Goal: Information Seeking & Learning: Learn about a topic

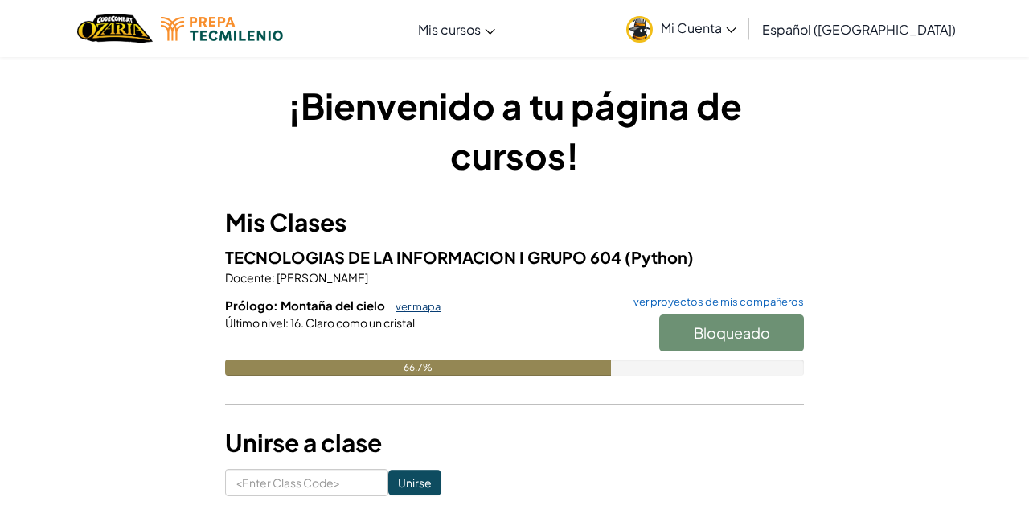
click at [412, 311] on link "ver mapa" at bounding box center [413, 306] width 53 height 13
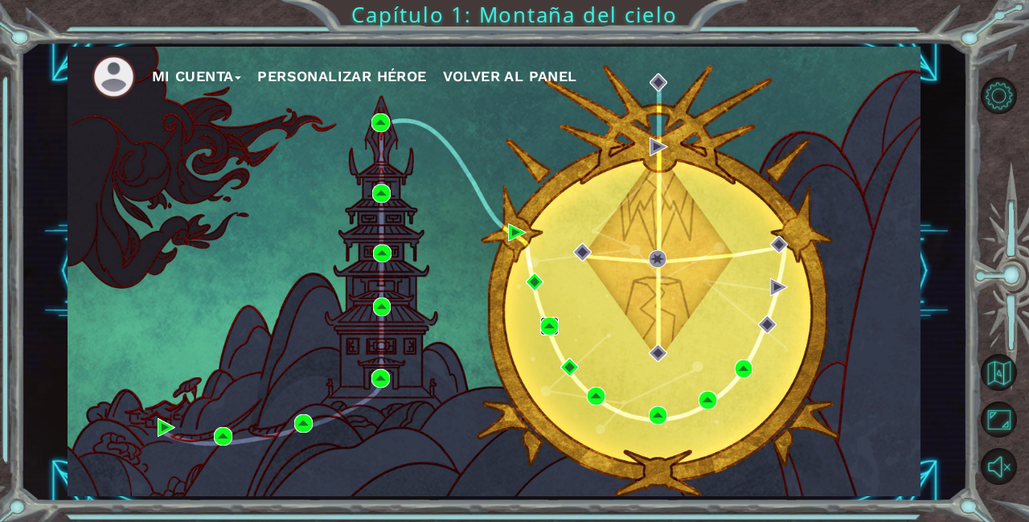
click at [547, 327] on img at bounding box center [549, 326] width 18 height 18
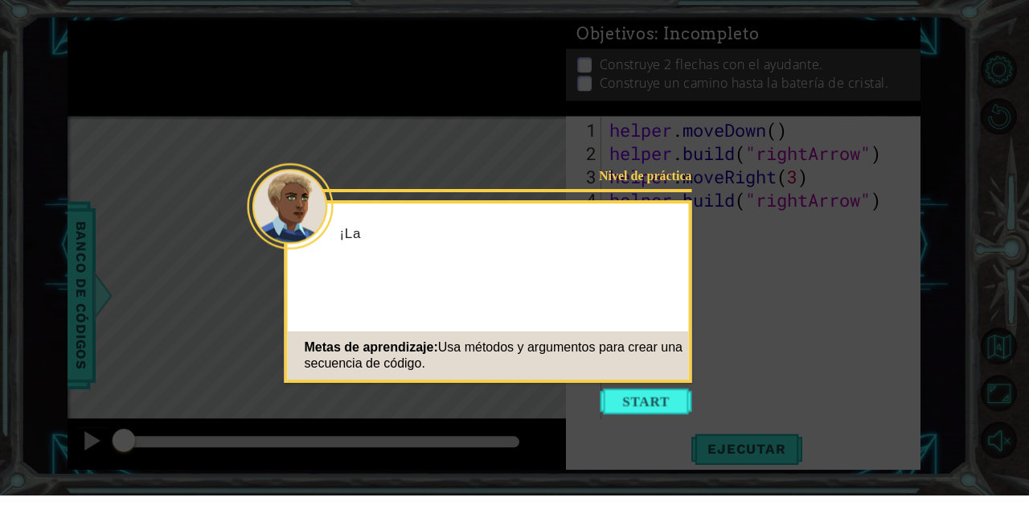
click at [646, 236] on div "¡La" at bounding box center [488, 268] width 401 height 64
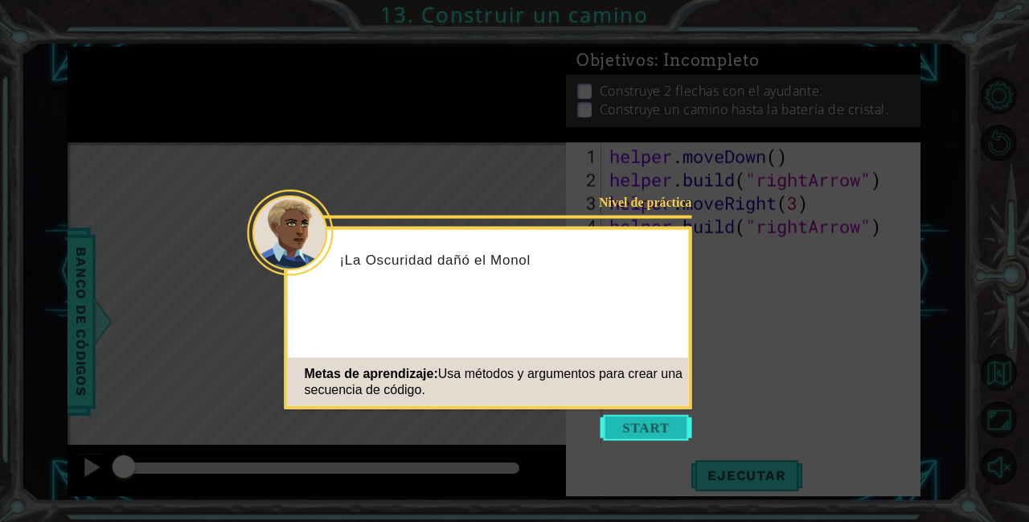
click at [650, 415] on button "Start" at bounding box center [647, 428] width 92 height 26
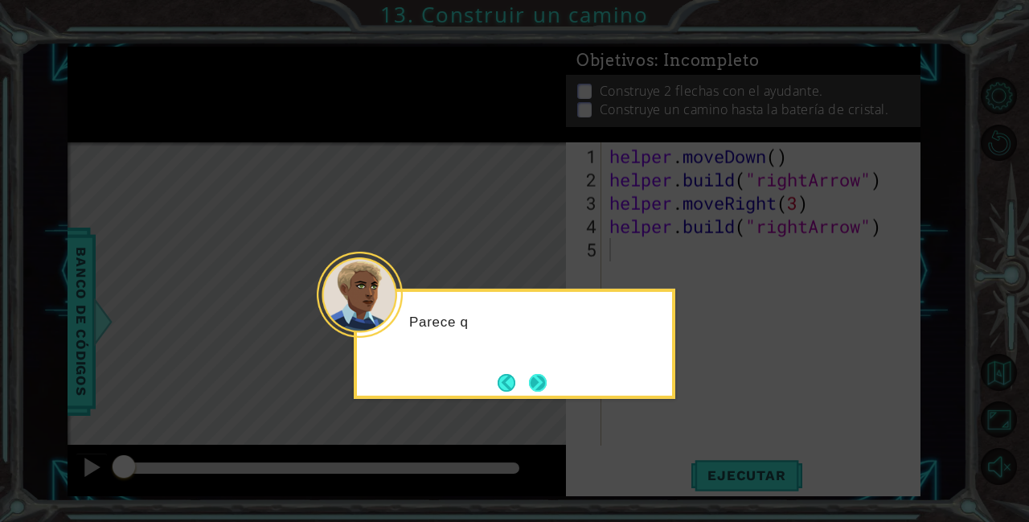
click at [539, 374] on button "Next" at bounding box center [538, 383] width 18 height 18
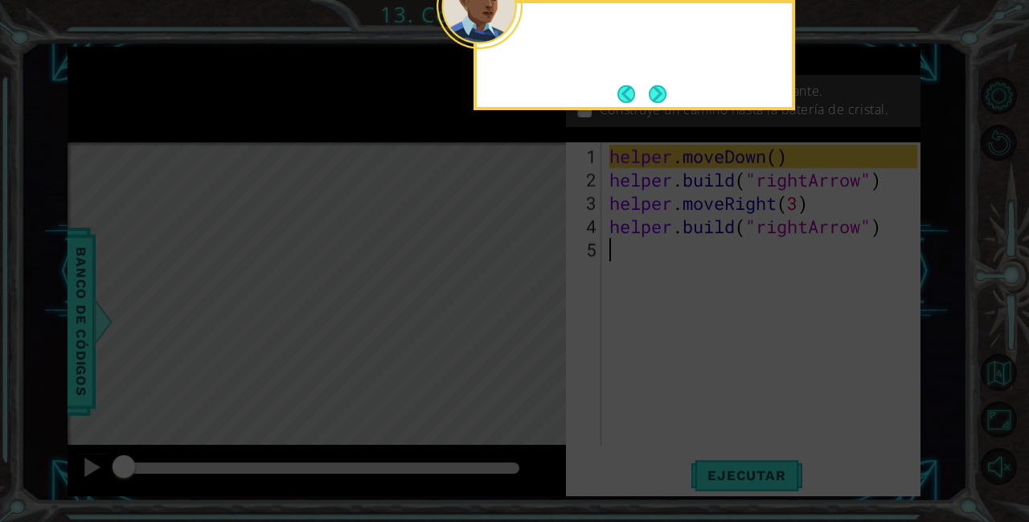
scroll to position [0, 0]
click at [533, 330] on icon at bounding box center [514, 85] width 1029 height 873
click at [532, 336] on icon at bounding box center [514, 85] width 1029 height 873
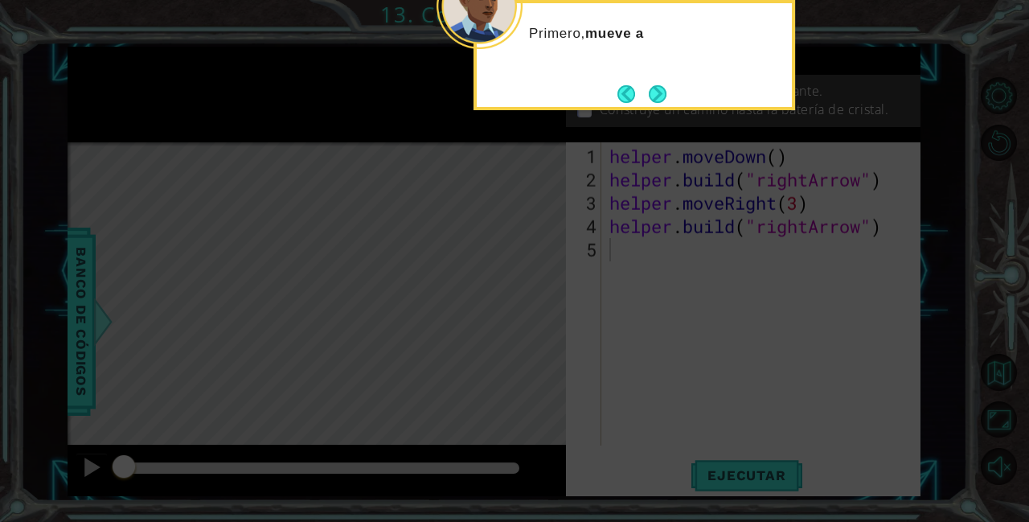
click at [660, 114] on icon at bounding box center [514, 85] width 1029 height 873
click at [659, 98] on button "Next" at bounding box center [658, 94] width 18 height 18
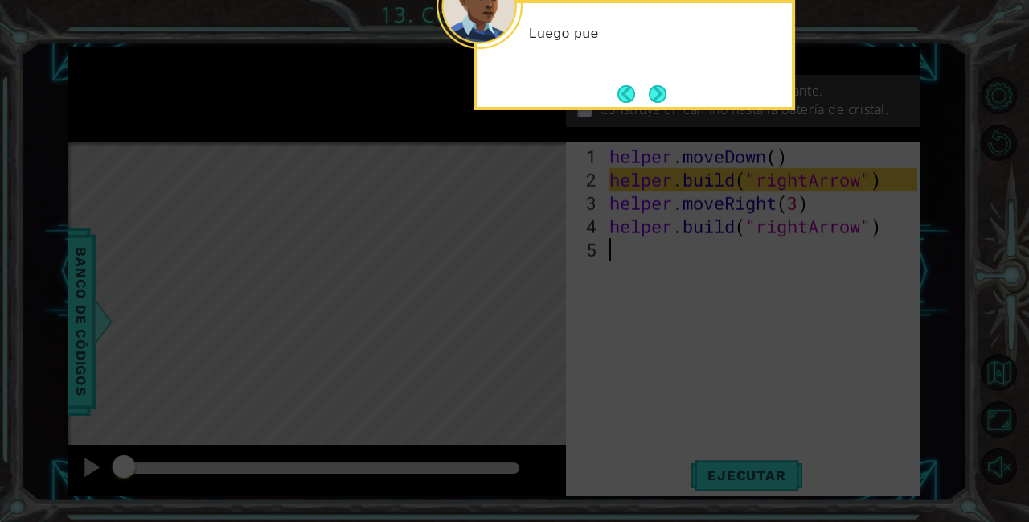
click at [821, 67] on icon at bounding box center [514, 85] width 1029 height 873
click at [772, 71] on div "Luego pue" at bounding box center [634, 42] width 315 height 64
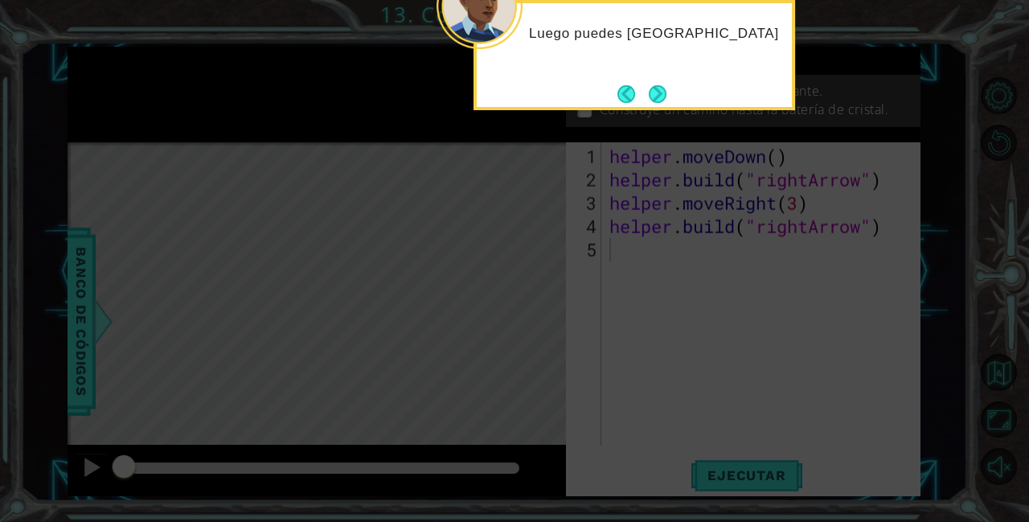
click at [733, 71] on div "Luego puedes [GEOGRAPHIC_DATA]" at bounding box center [634, 42] width 315 height 64
click at [716, 71] on div "Luego puedes usar help" at bounding box center [634, 42] width 315 height 64
click at [709, 72] on div "Luego puedes usar helper.buil" at bounding box center [634, 42] width 315 height 64
click at [665, 96] on button "Next" at bounding box center [658, 94] width 18 height 18
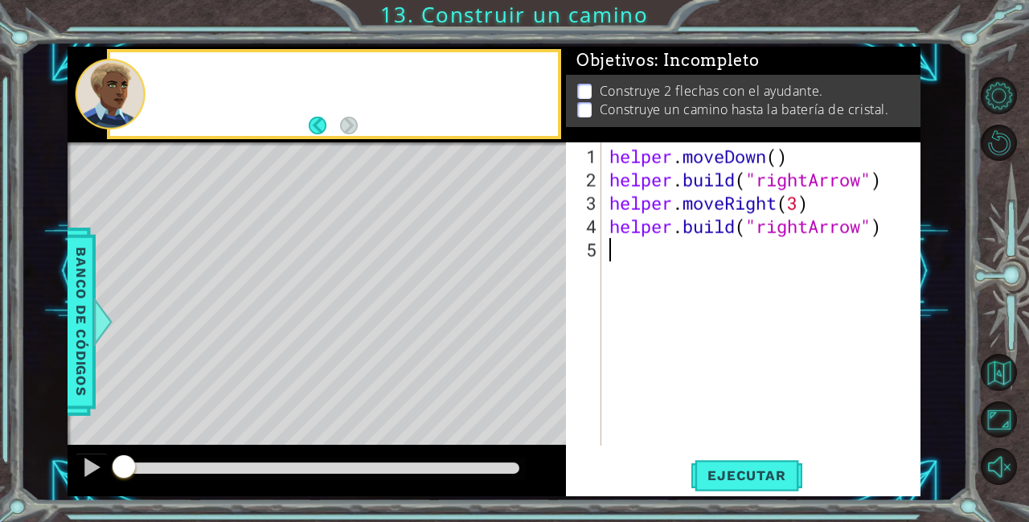
click at [662, 93] on p "Construye 2 flechas con el ayudante." at bounding box center [711, 91] width 223 height 18
click at [662, 94] on p "Construye 2 flechas con el ayudante." at bounding box center [711, 91] width 223 height 18
click at [725, 473] on span "Ejecutar" at bounding box center [746, 475] width 110 height 16
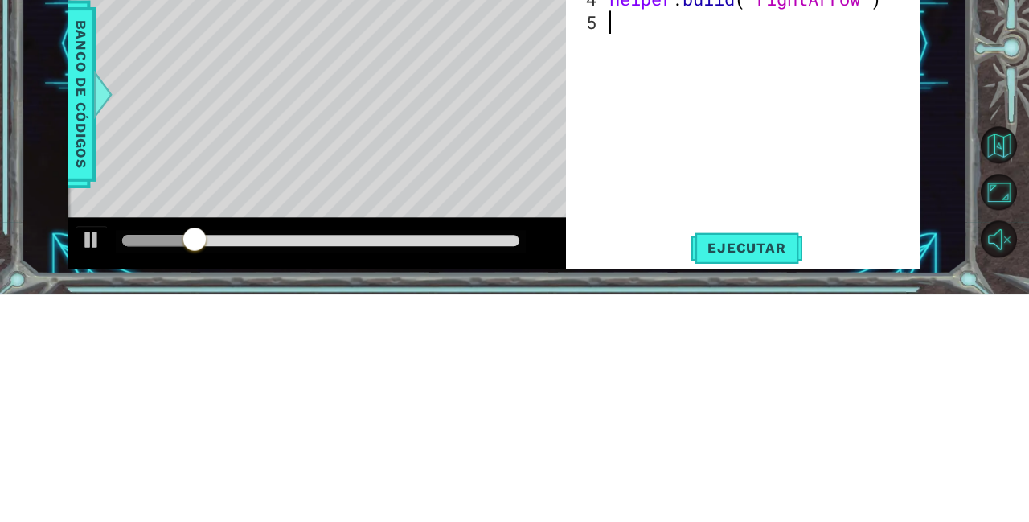
click at [835, 402] on div "helper . moveDown ( ) helper . build ( "rightArrow" ) helper . moveRight ( 3 ) …" at bounding box center [765, 320] width 318 height 350
click at [84, 463] on div at bounding box center [91, 467] width 21 height 21
click at [994, 390] on button "Volver al mapa" at bounding box center [999, 372] width 36 height 36
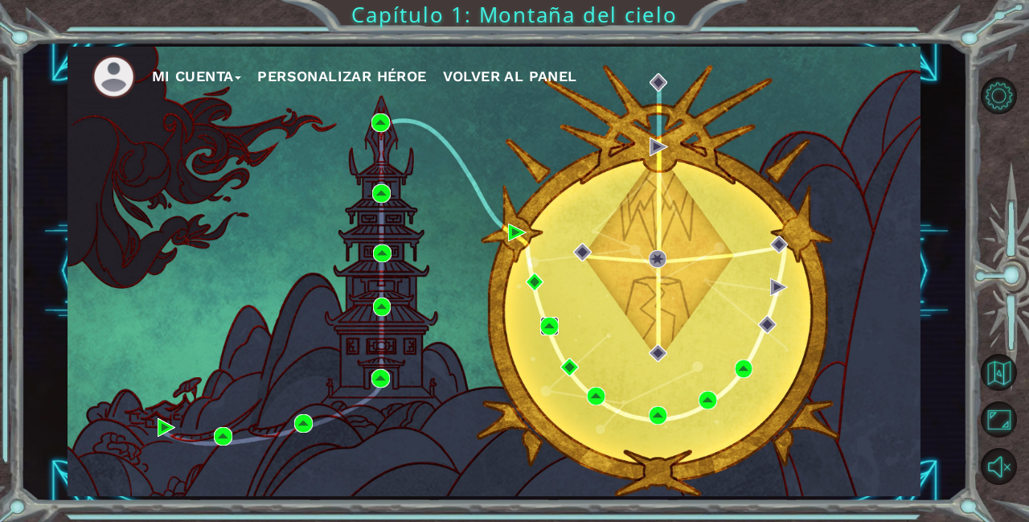
click at [555, 330] on img at bounding box center [549, 326] width 18 height 18
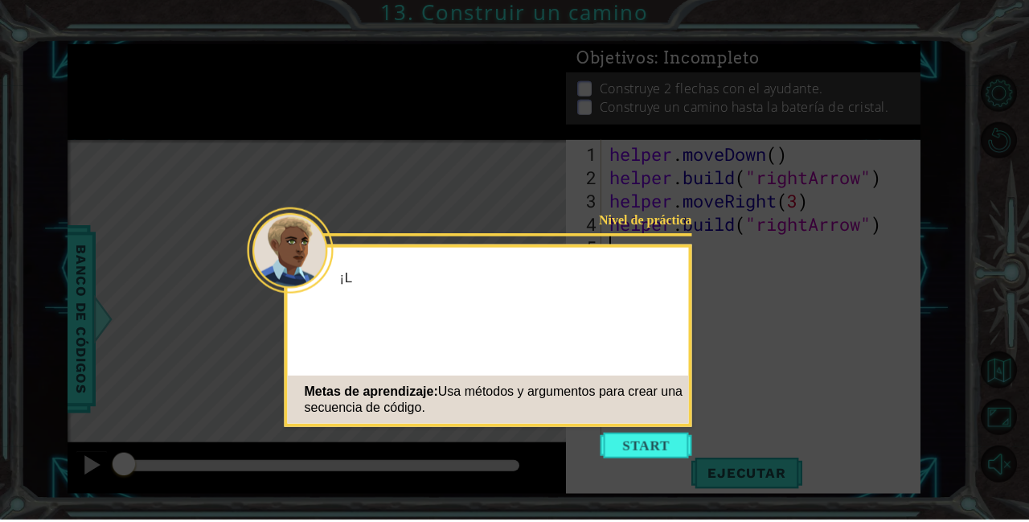
click at [761, 191] on icon at bounding box center [514, 261] width 1029 height 522
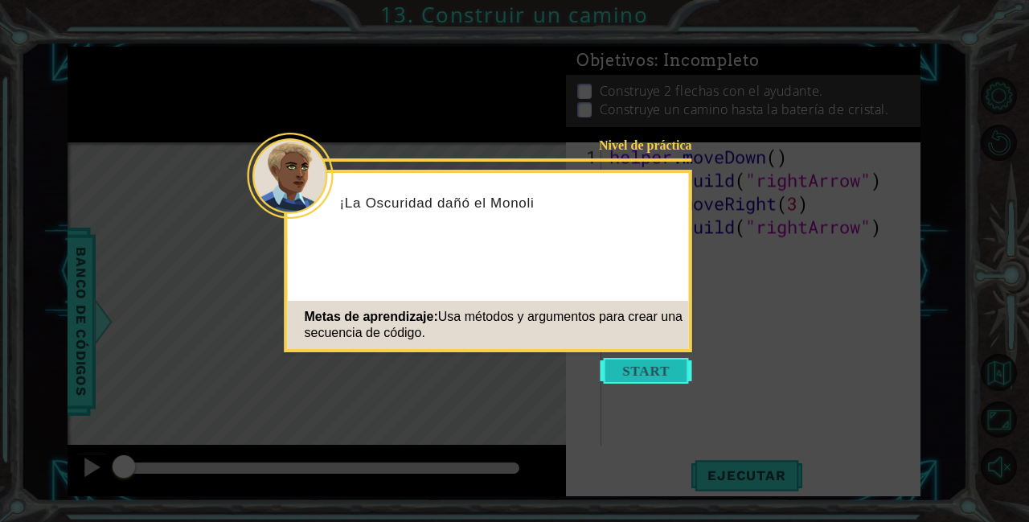
click at [622, 374] on button "Start" at bounding box center [647, 371] width 92 height 26
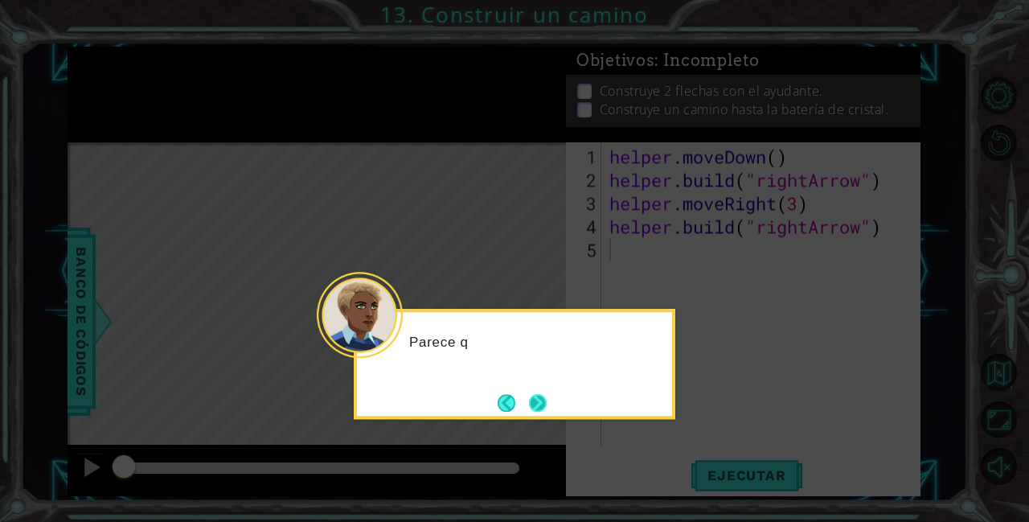
click at [543, 394] on button "Next" at bounding box center [538, 403] width 18 height 18
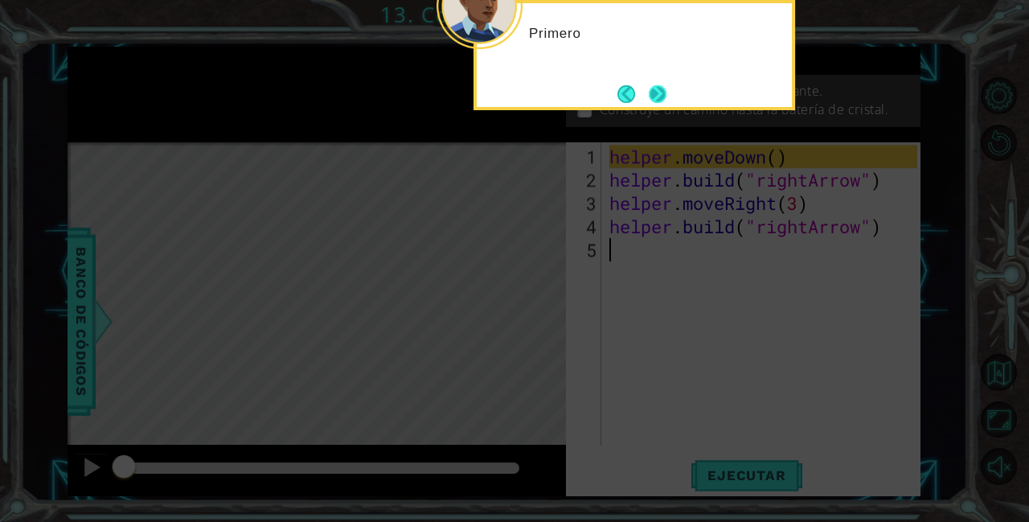
click at [662, 95] on button "Next" at bounding box center [658, 94] width 18 height 18
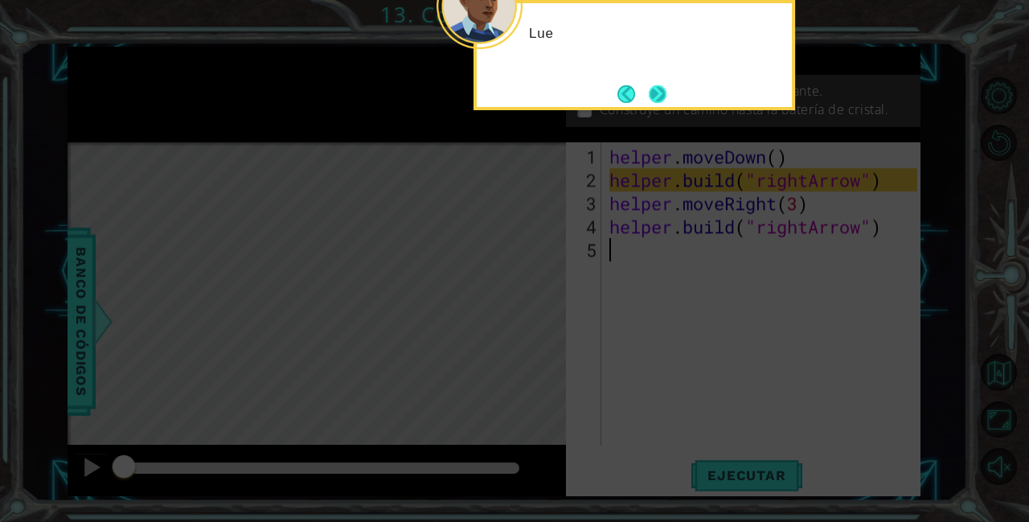
click at [666, 97] on button "Next" at bounding box center [658, 94] width 18 height 18
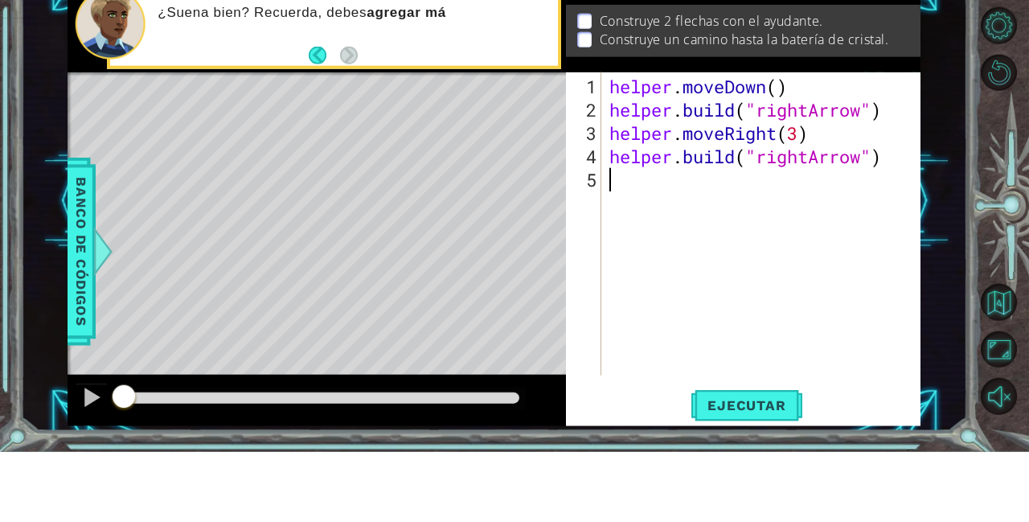
click at [623, 158] on div "helper . moveDown ( ) helper . build ( "rightArrow" ) helper . moveRight ( 3 ) …" at bounding box center [765, 320] width 318 height 350
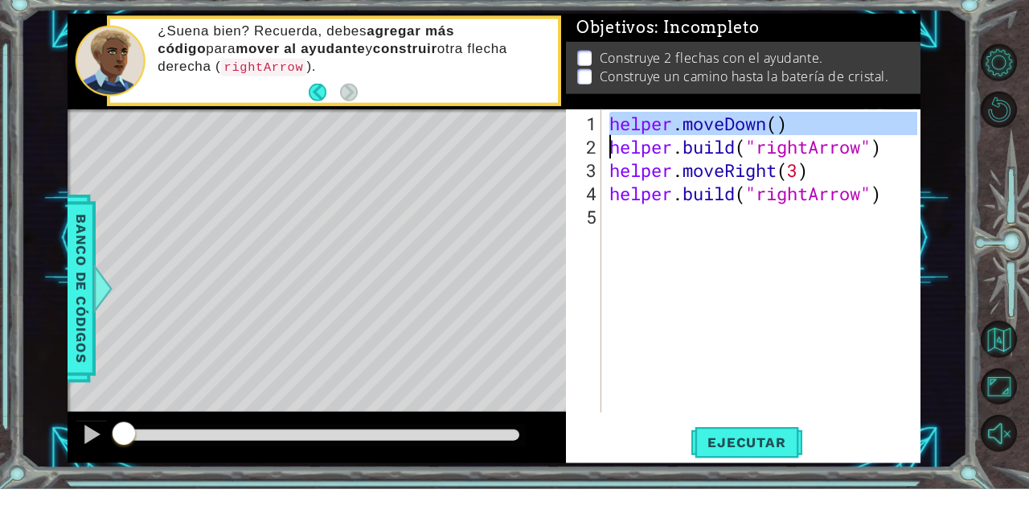
click at [634, 161] on div "helper . moveDown ( ) helper . build ( "rightArrow" ) helper . moveRight ( 3 ) …" at bounding box center [765, 320] width 318 height 350
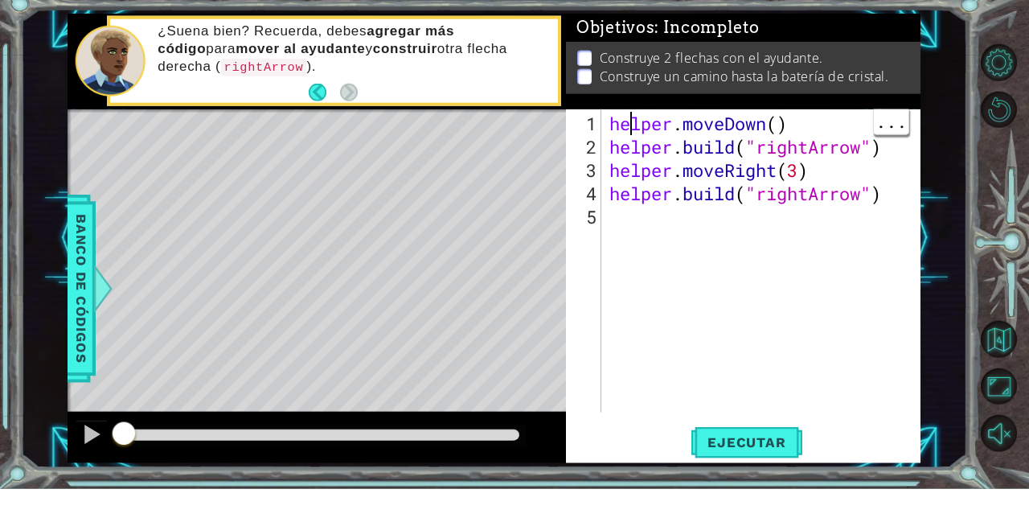
click at [611, 164] on div "helper . moveDown ( ) helper . build ( "rightArrow" ) helper . moveRight ( 3 ) …" at bounding box center [765, 320] width 318 height 350
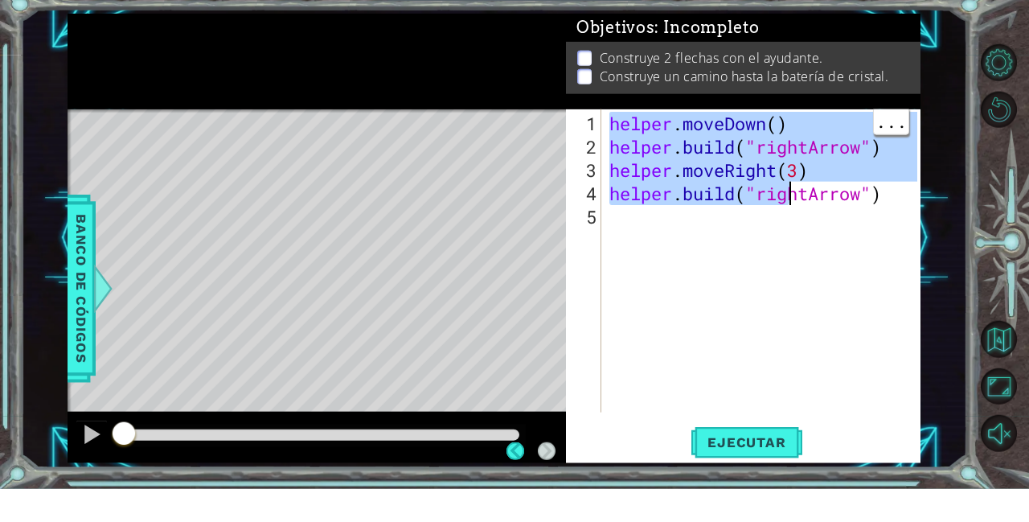
type textarea "[DOMAIN_NAME]("rightArrow")"
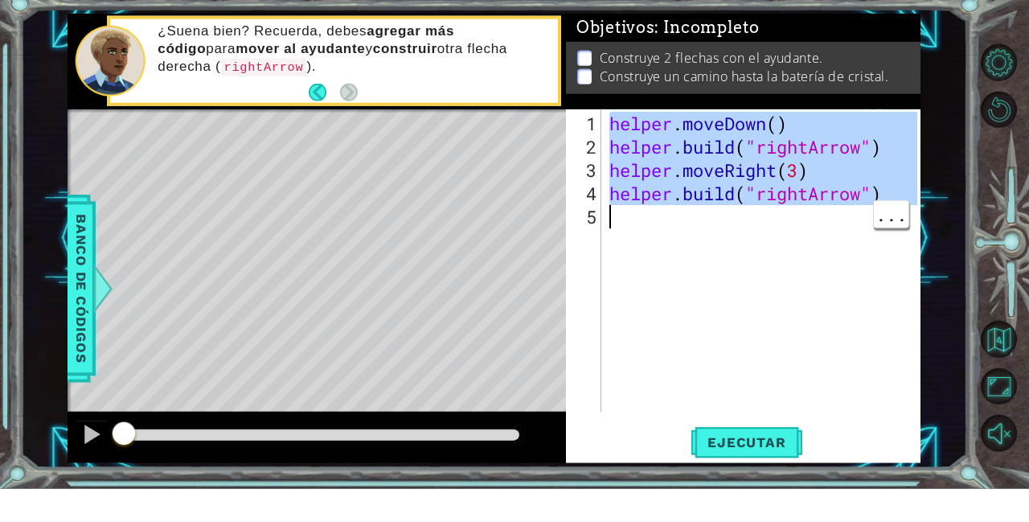
click at [881, 265] on div "helper . moveDown ( ) helper . build ( "rightArrow" ) helper . moveRight ( 3 ) …" at bounding box center [765, 320] width 318 height 350
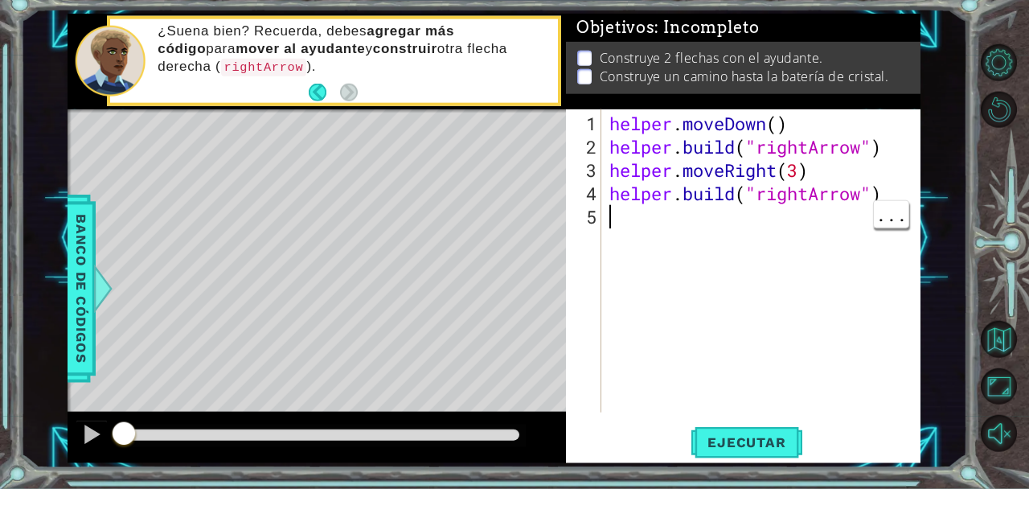
scroll to position [0, 0]
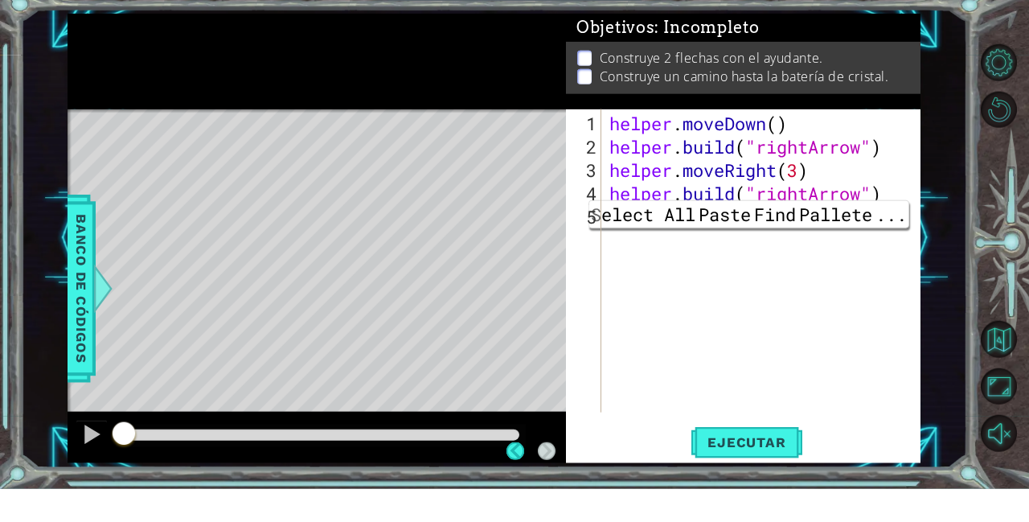
type textarea "[DOMAIN_NAME]("rightArrow")"
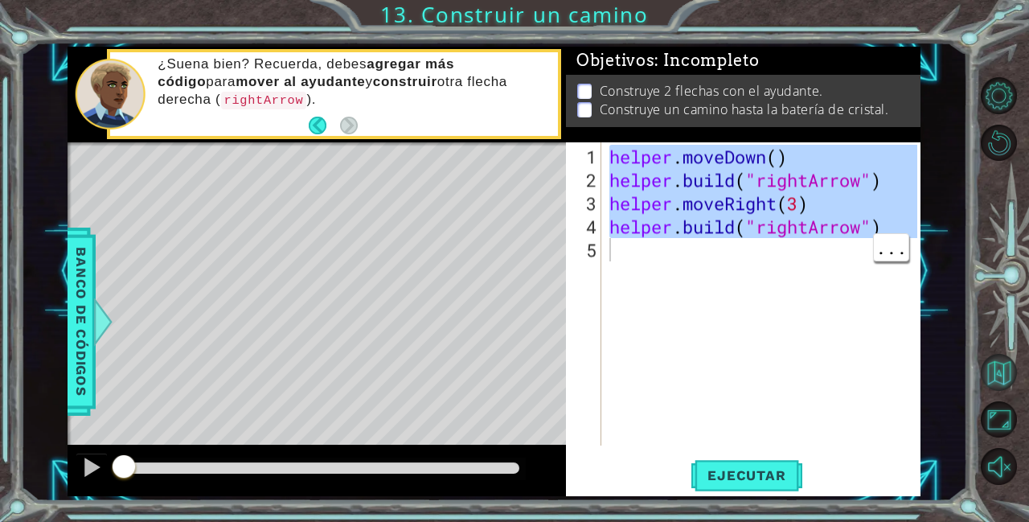
click at [993, 390] on button "Volver al mapa" at bounding box center [999, 372] width 36 height 36
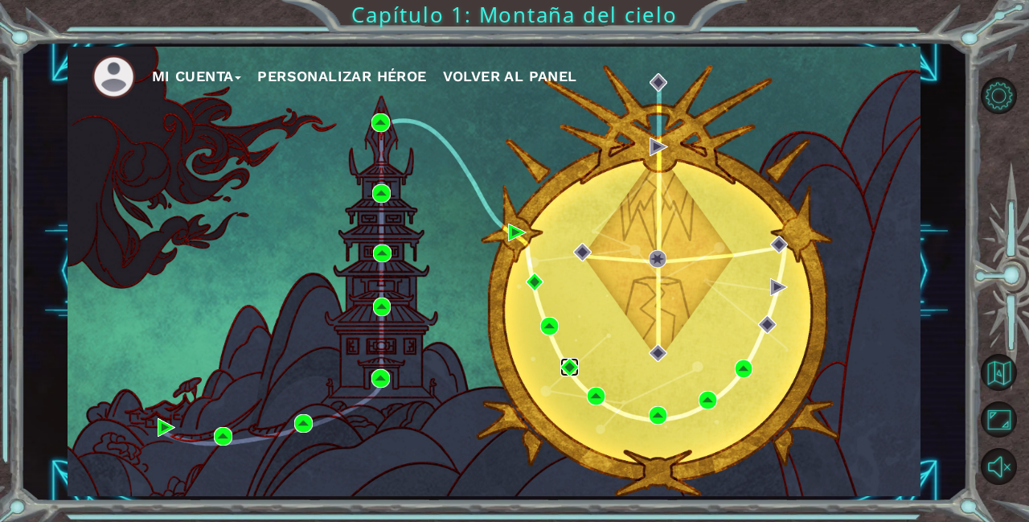
click at [569, 364] on img at bounding box center [569, 367] width 18 height 18
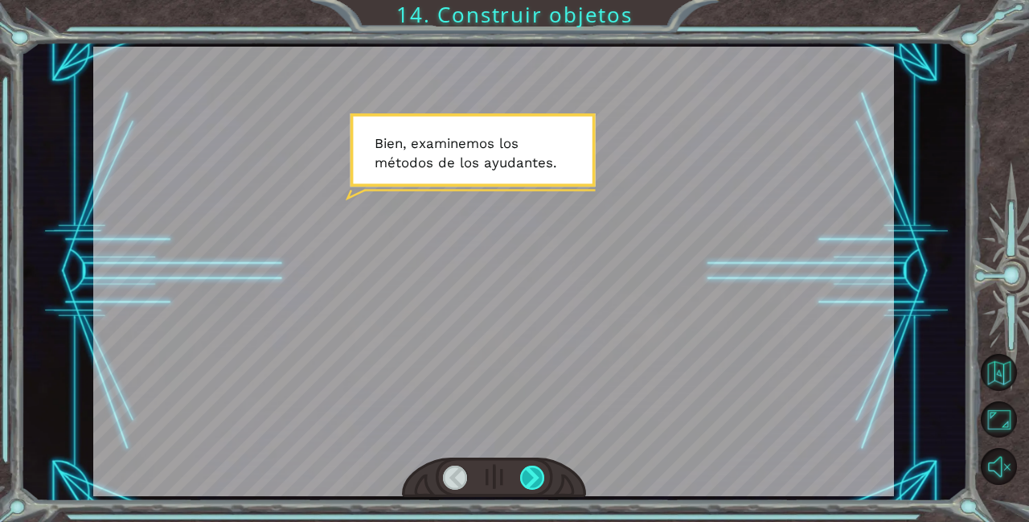
click at [543, 472] on div at bounding box center [532, 477] width 25 height 24
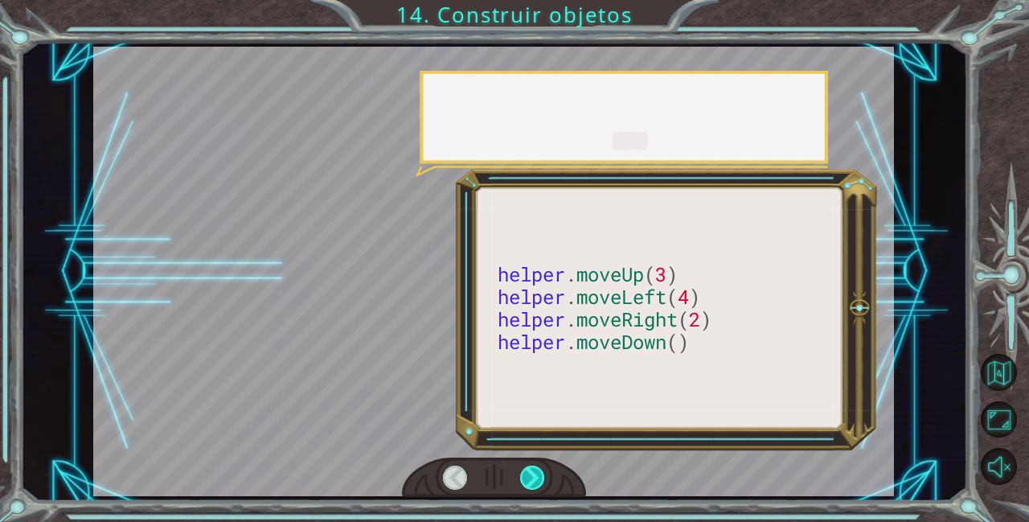
click at [534, 471] on div at bounding box center [532, 477] width 25 height 24
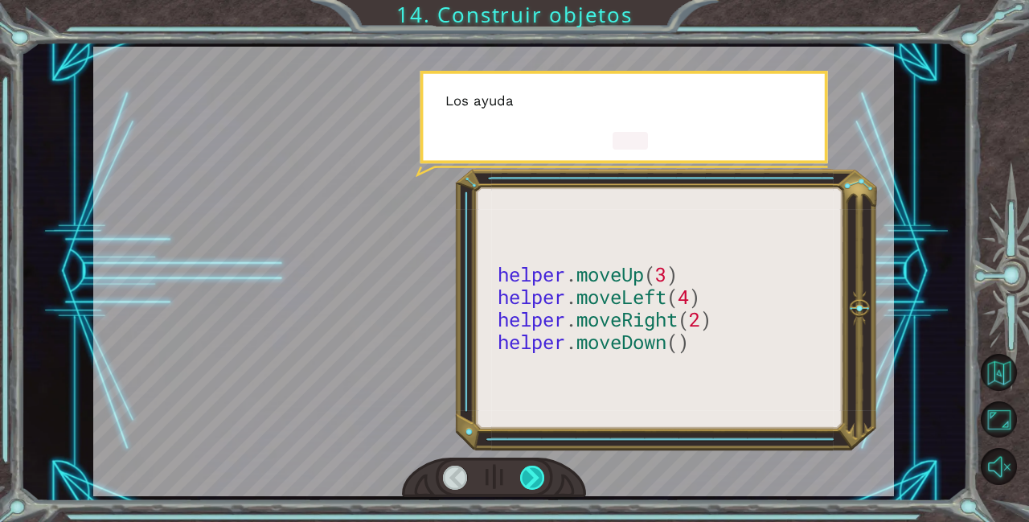
click at [532, 468] on div at bounding box center [532, 477] width 25 height 24
click at [531, 468] on div at bounding box center [532, 477] width 25 height 24
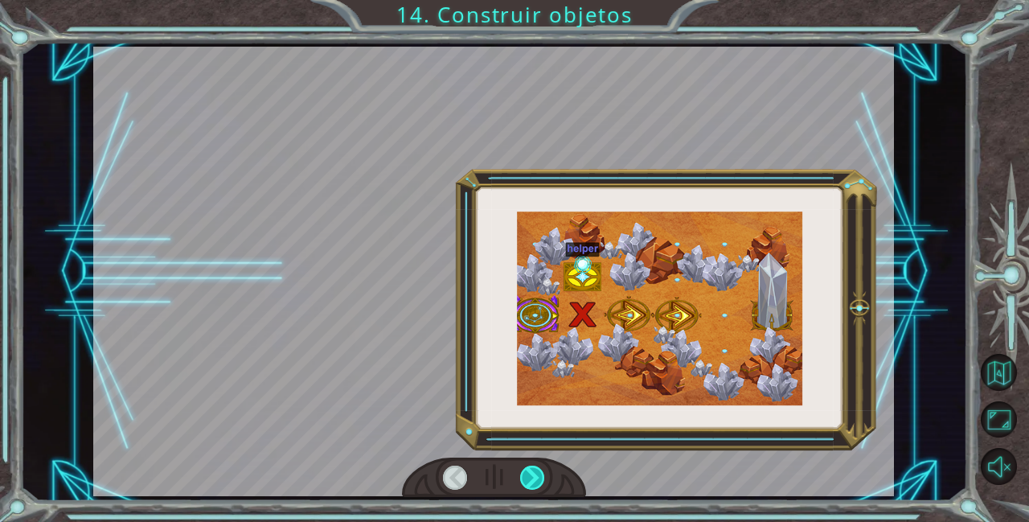
click at [529, 469] on div at bounding box center [532, 477] width 25 height 24
click at [532, 477] on div at bounding box center [532, 477] width 25 height 24
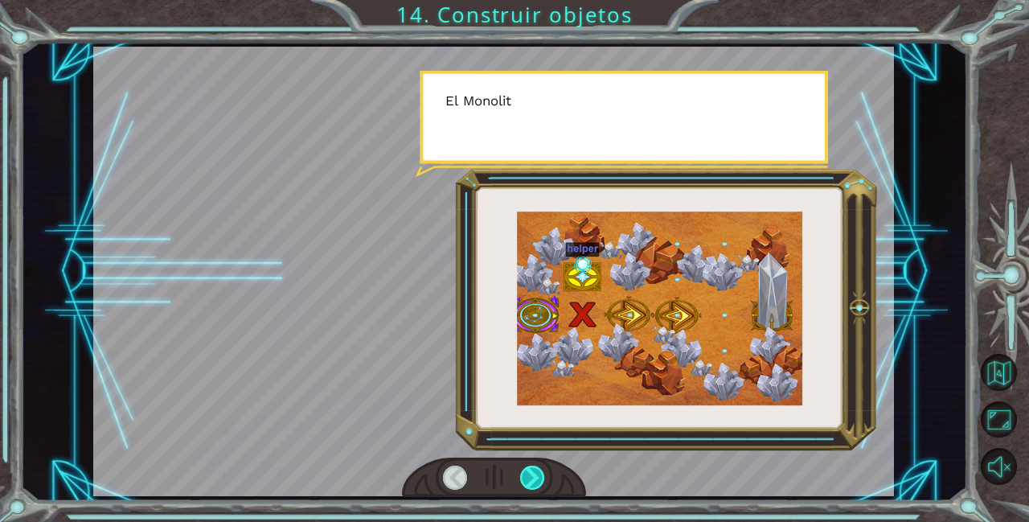
click at [535, 479] on div at bounding box center [532, 477] width 25 height 24
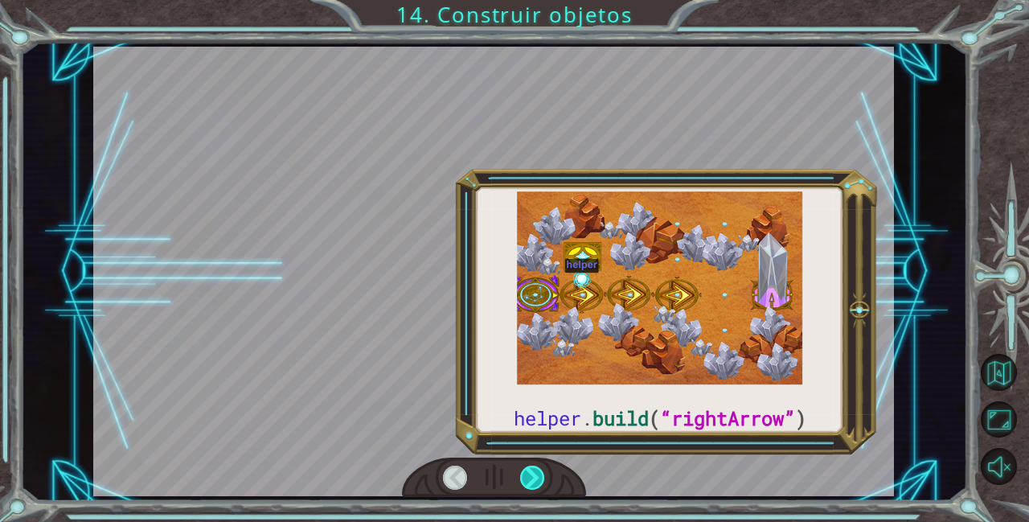
click at [537, 482] on div at bounding box center [532, 477] width 25 height 24
click at [538, 484] on div at bounding box center [532, 477] width 25 height 24
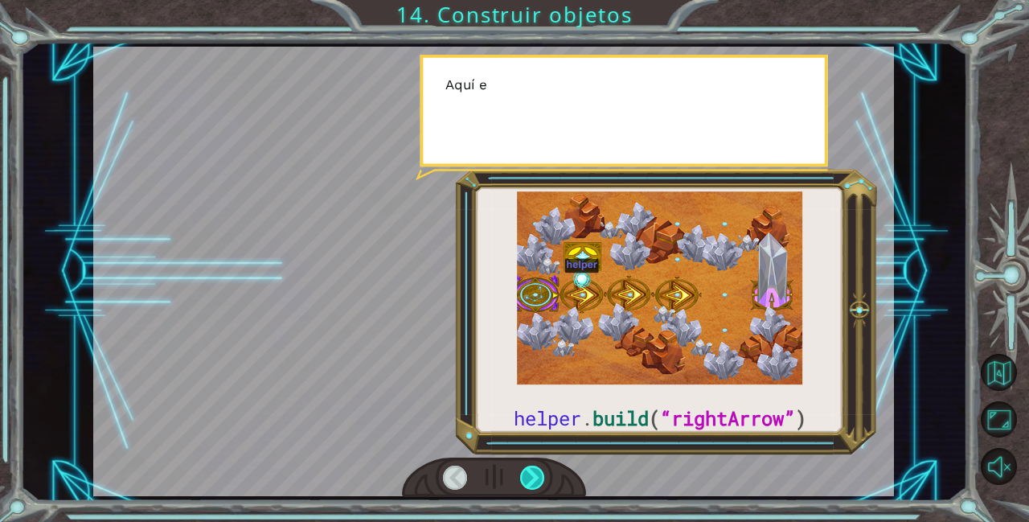
click at [542, 486] on div at bounding box center [532, 477] width 25 height 24
click at [539, 490] on div at bounding box center [532, 477] width 25 height 24
click at [539, 488] on div at bounding box center [532, 477] width 25 height 24
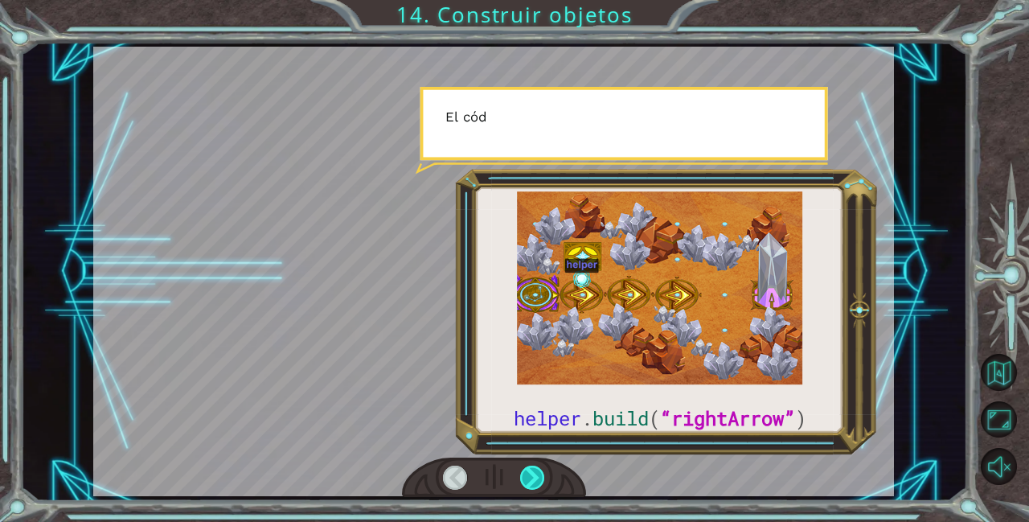
click at [537, 487] on div at bounding box center [532, 477] width 25 height 24
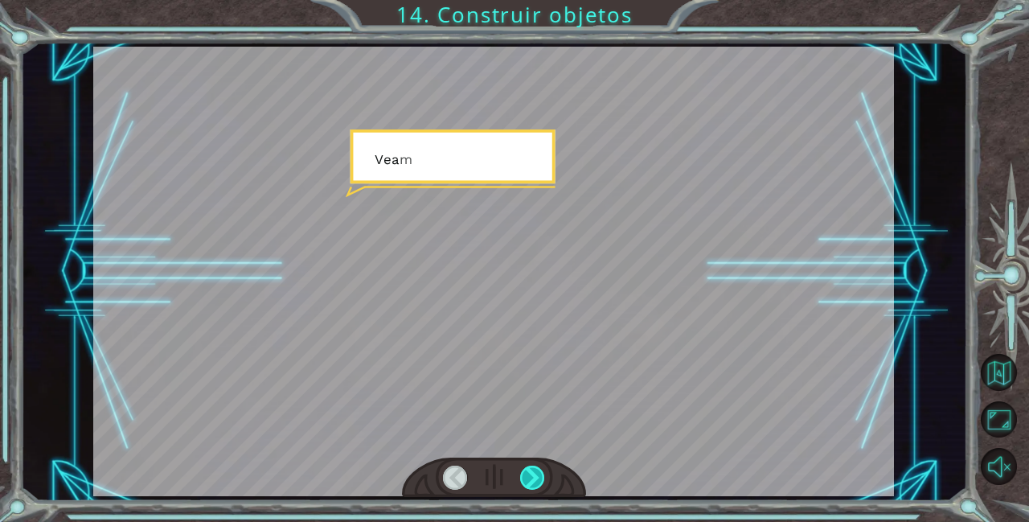
click at [539, 488] on div at bounding box center [532, 477] width 25 height 24
click at [539, 486] on div at bounding box center [532, 477] width 25 height 24
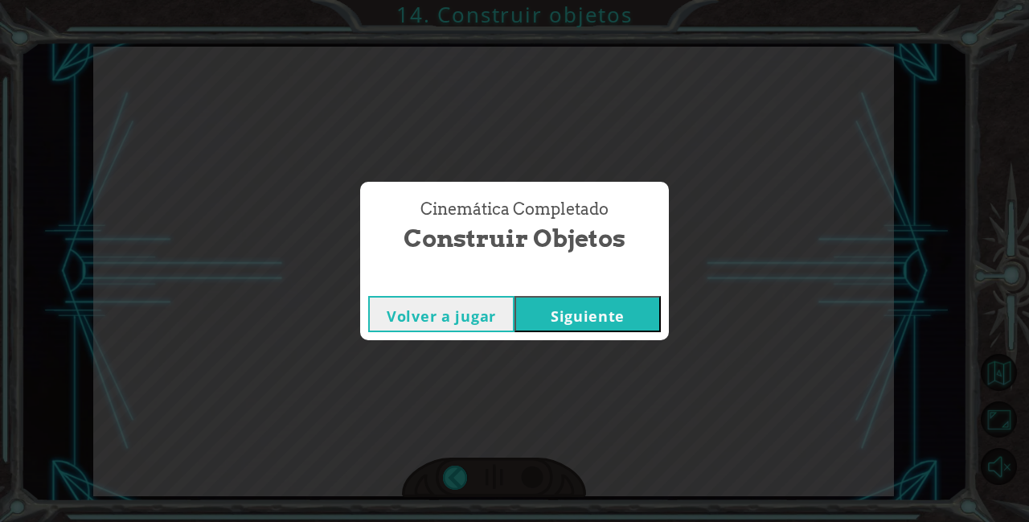
click at [536, 483] on div "Cinemática Completado Construir objetos Volver a jugar [GEOGRAPHIC_DATA]" at bounding box center [514, 261] width 1029 height 522
click at [533, 480] on div "Cinemática Completado Construir objetos Volver a jugar [GEOGRAPHIC_DATA]" at bounding box center [514, 261] width 1029 height 522
click at [590, 326] on button "Siguiente" at bounding box center [587, 314] width 146 height 36
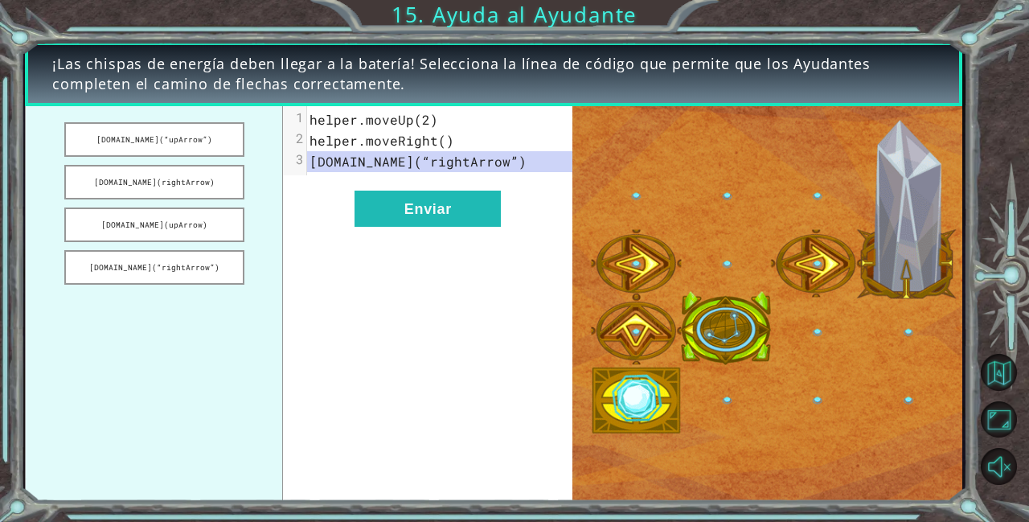
click at [453, 453] on div "xxxxxxxxxx 3 1 helper.moveUp(2) 2 helper.moveRight() 3 [DOMAIN_NAME](“rightArro…" at bounding box center [427, 303] width 289 height 395
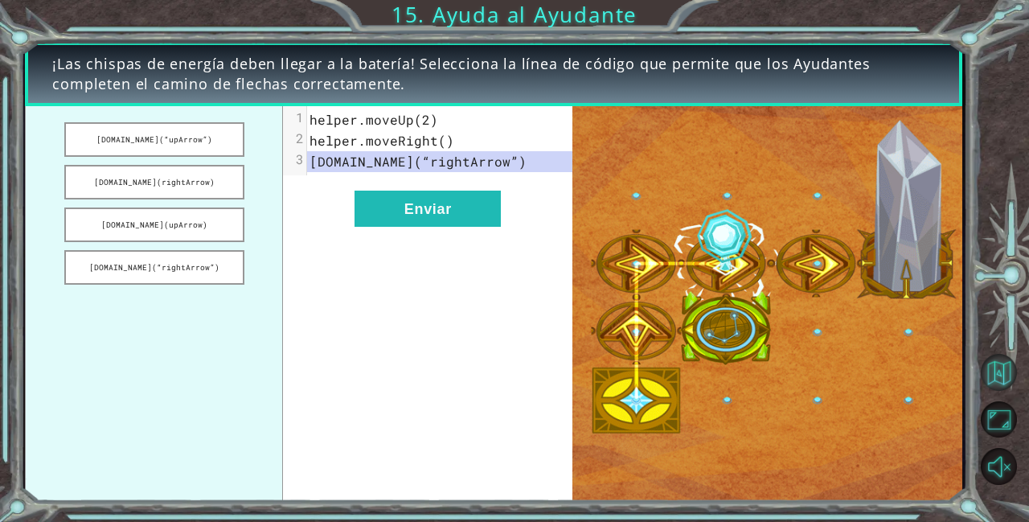
click at [1002, 390] on button "Volver al mapa" at bounding box center [999, 372] width 36 height 36
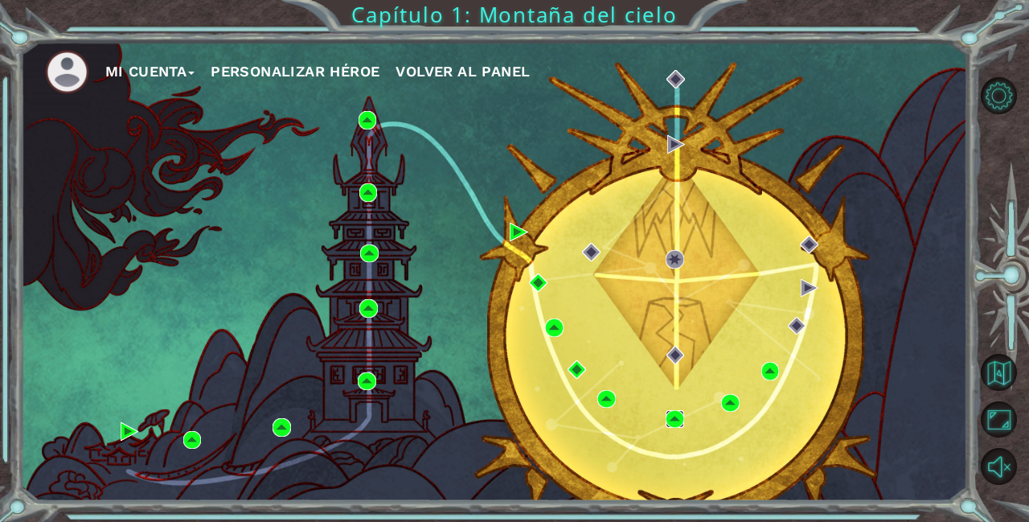
click at [666, 428] on img at bounding box center [675, 419] width 18 height 18
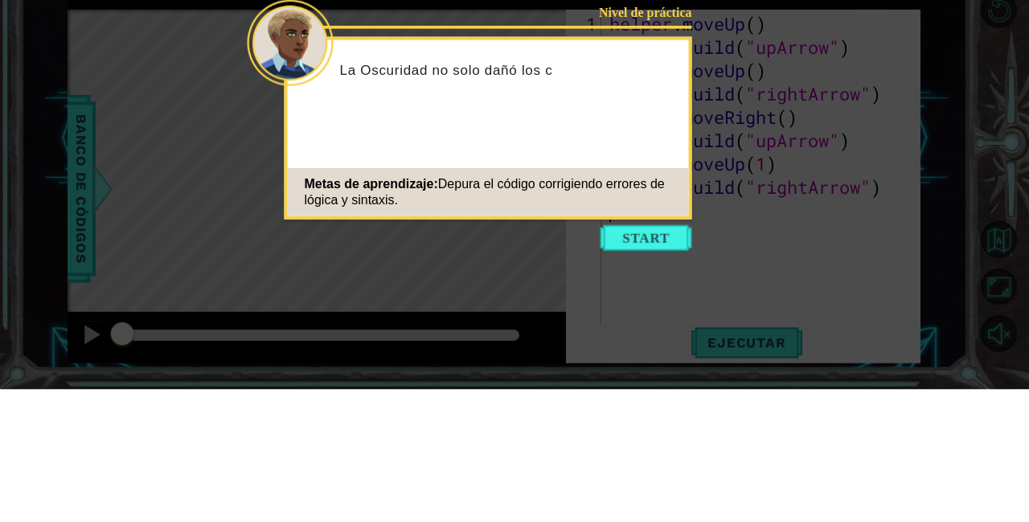
scroll to position [77, 0]
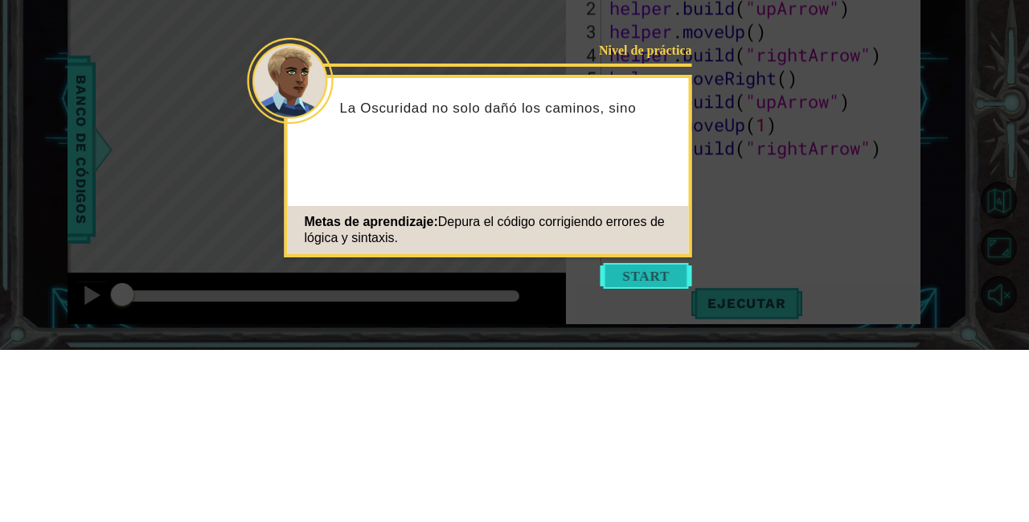
click at [658, 435] on button "Start" at bounding box center [647, 448] width 92 height 26
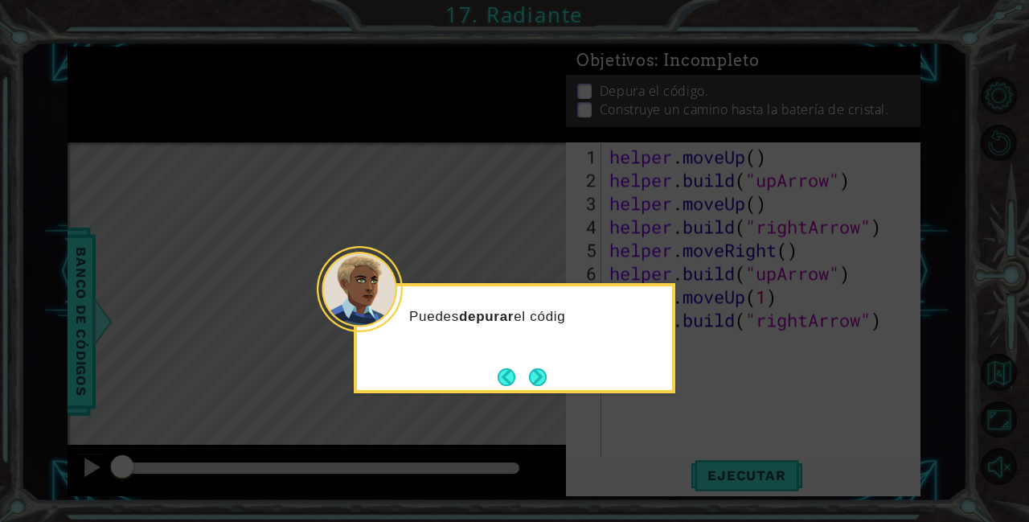
click at [556, 292] on div "Puedes depurar el códig" at bounding box center [515, 338] width 322 height 110
click at [537, 368] on button "Next" at bounding box center [538, 377] width 18 height 18
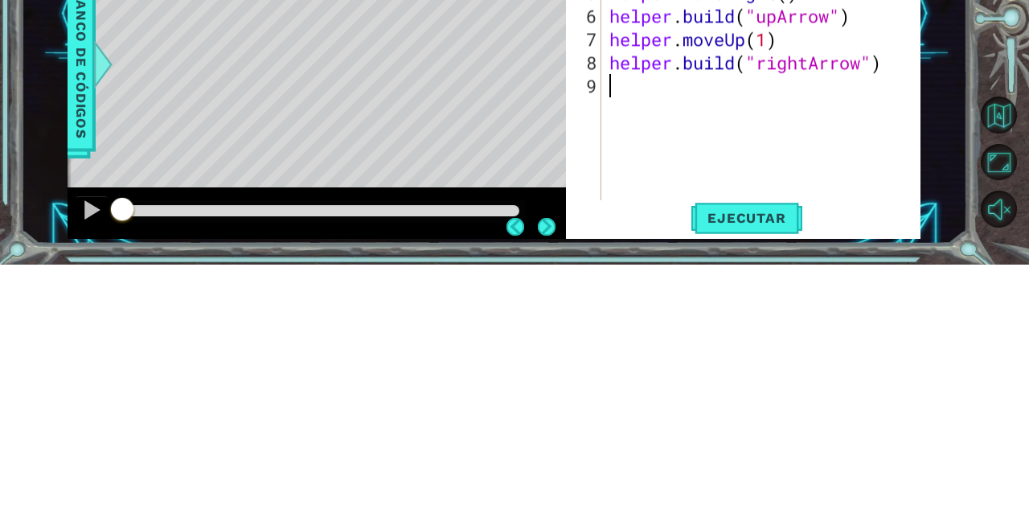
scroll to position [39, 0]
click at [995, 390] on button "Volver al mapa" at bounding box center [999, 372] width 36 height 36
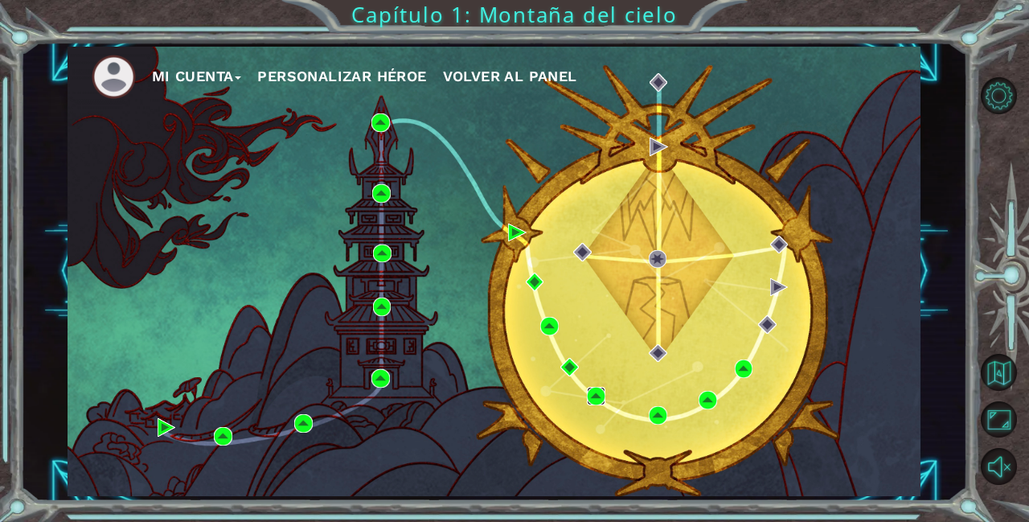
click at [588, 392] on img at bounding box center [596, 396] width 18 height 18
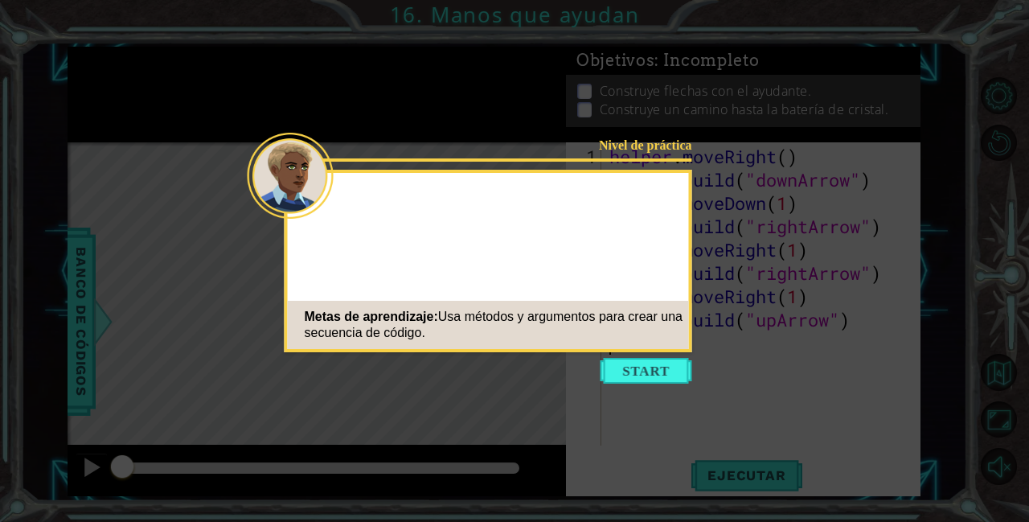
click at [820, 156] on icon at bounding box center [514, 261] width 1029 height 522
click at [646, 383] on button "Start" at bounding box center [647, 371] width 92 height 26
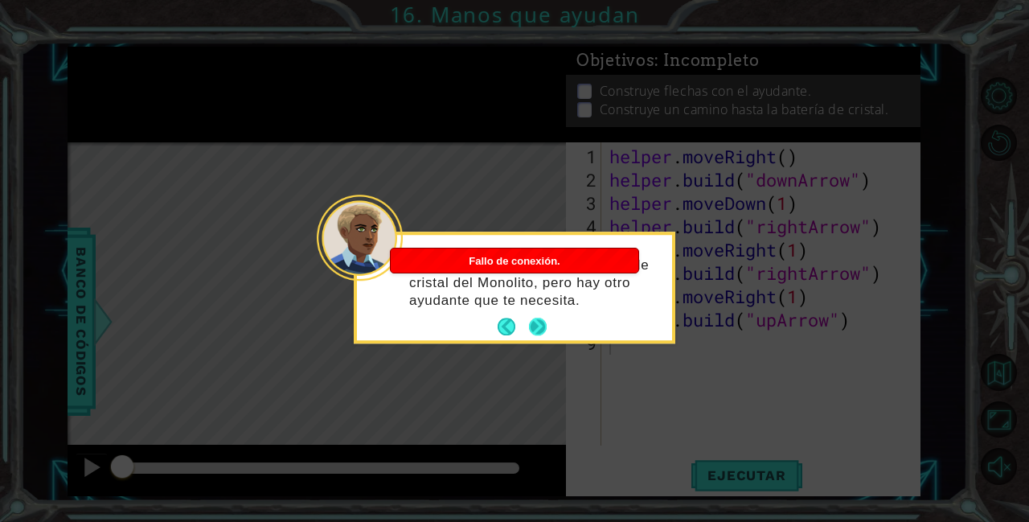
click at [539, 326] on button "Next" at bounding box center [538, 327] width 18 height 18
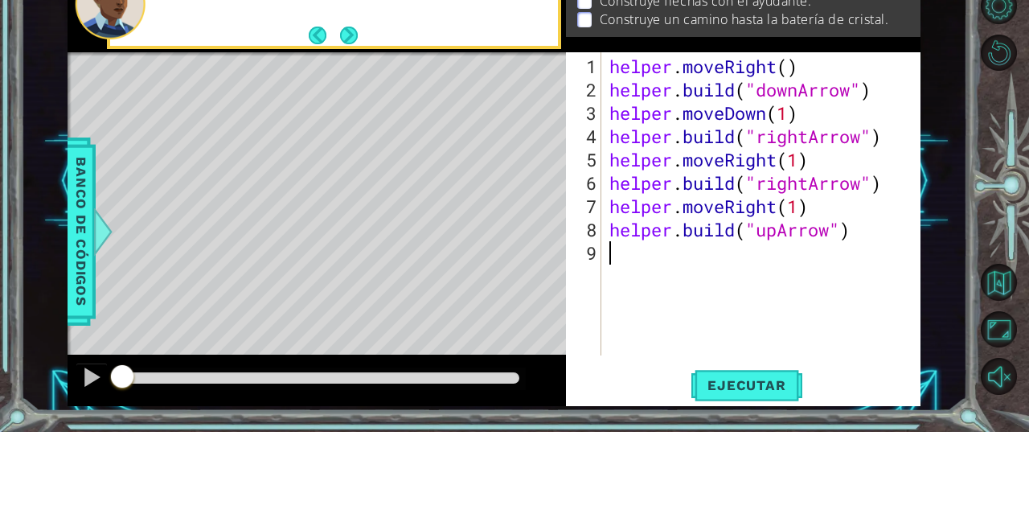
click at [612, 153] on div "helper . moveRight ( ) helper . build ( "downArrow" ) helper . moveDown ( 1 ) h…" at bounding box center [765, 320] width 318 height 350
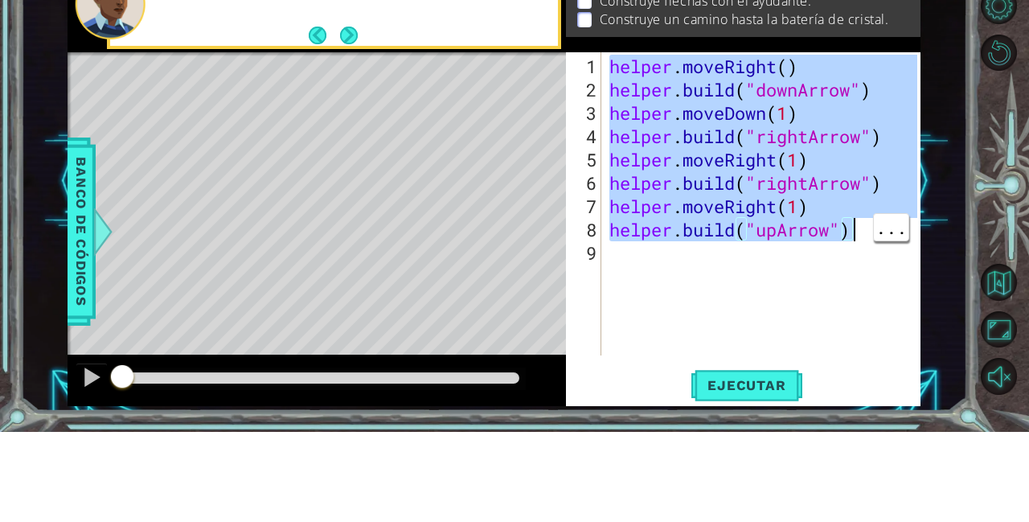
scroll to position [1, 10]
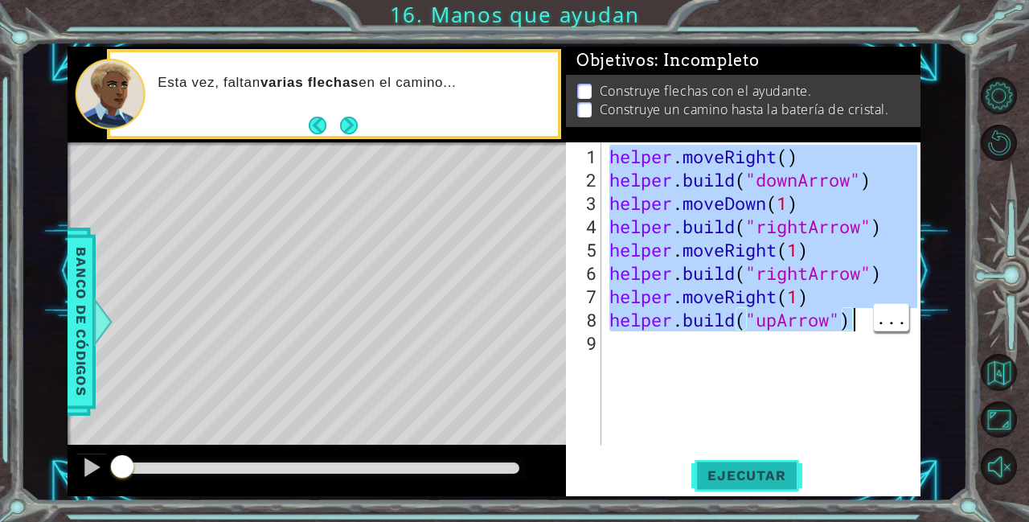
click at [756, 478] on span "Ejecutar" at bounding box center [746, 475] width 110 height 16
type textarea "[DOMAIN_NAME]("upArrow")"
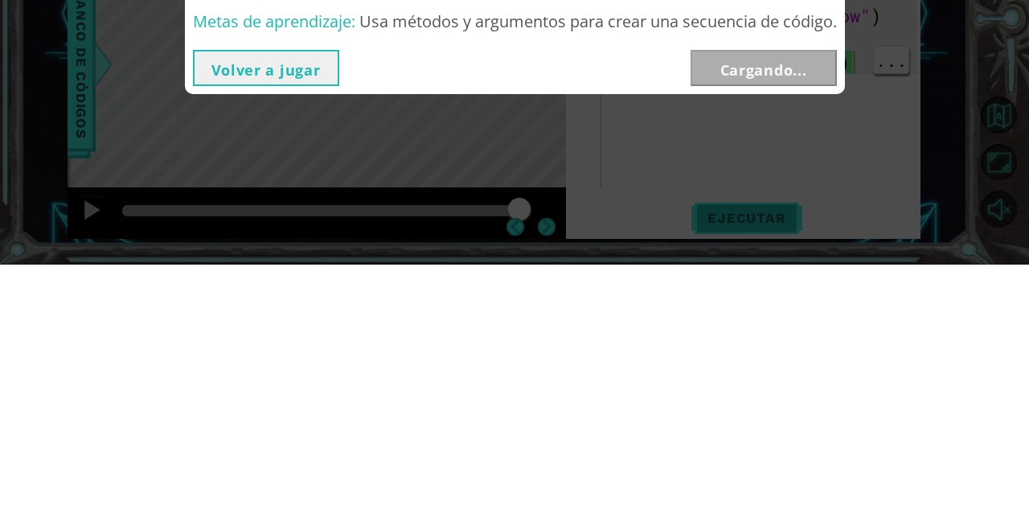
scroll to position [51, 0]
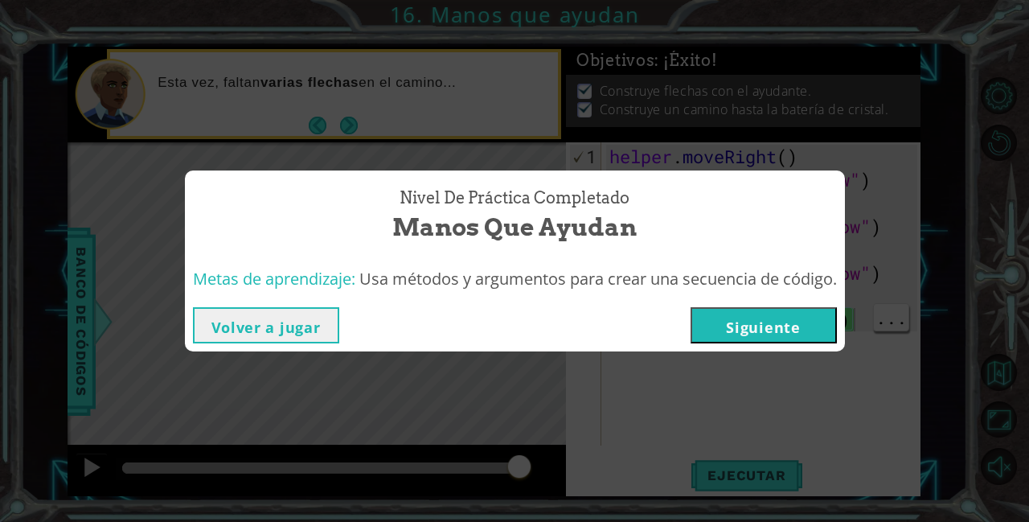
click at [775, 327] on button "Siguiente" at bounding box center [764, 325] width 146 height 36
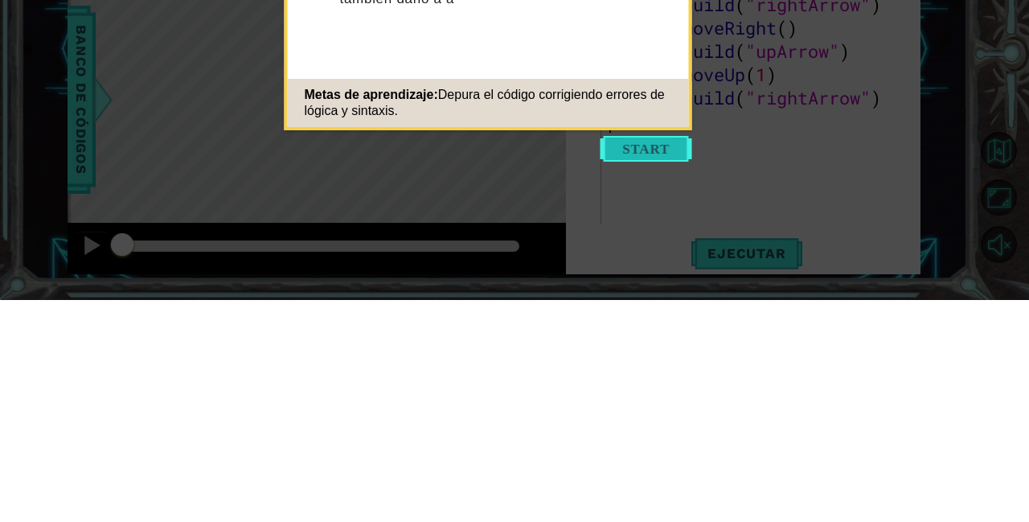
click at [623, 363] on button "Start" at bounding box center [647, 371] width 92 height 26
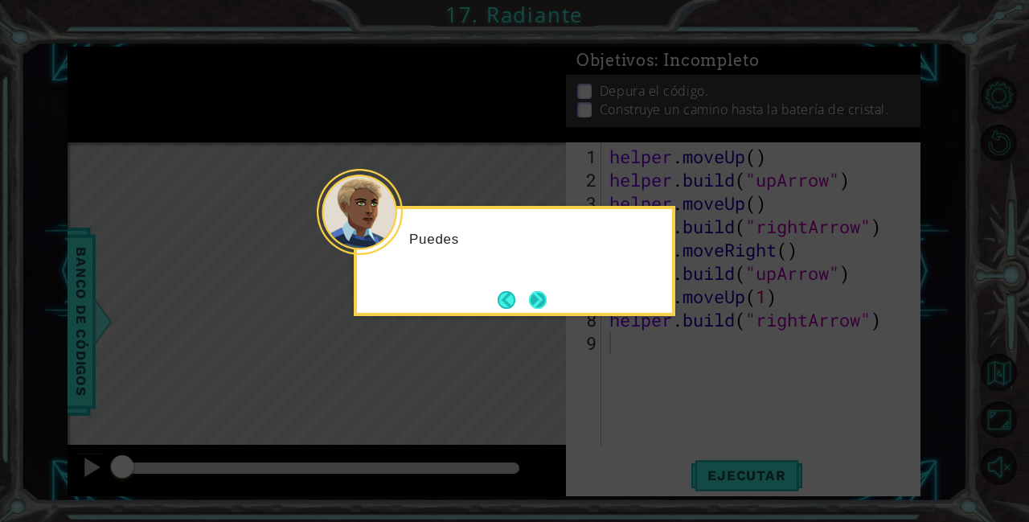
click at [534, 297] on button "Next" at bounding box center [538, 300] width 18 height 18
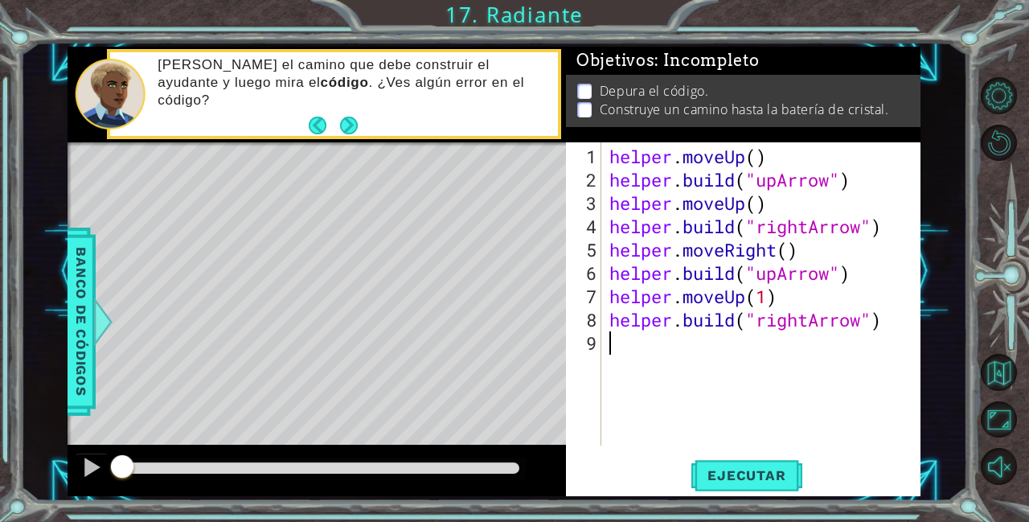
click at [606, 166] on div "helper . moveUp ( ) helper . build ( "upArrow" ) helper . moveUp ( ) helper . b…" at bounding box center [765, 320] width 318 height 350
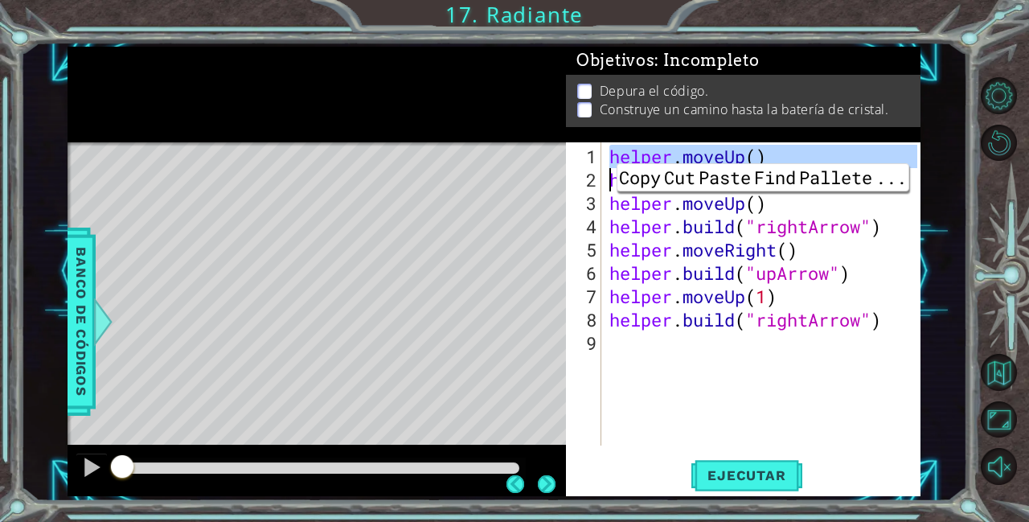
scroll to position [1, 0]
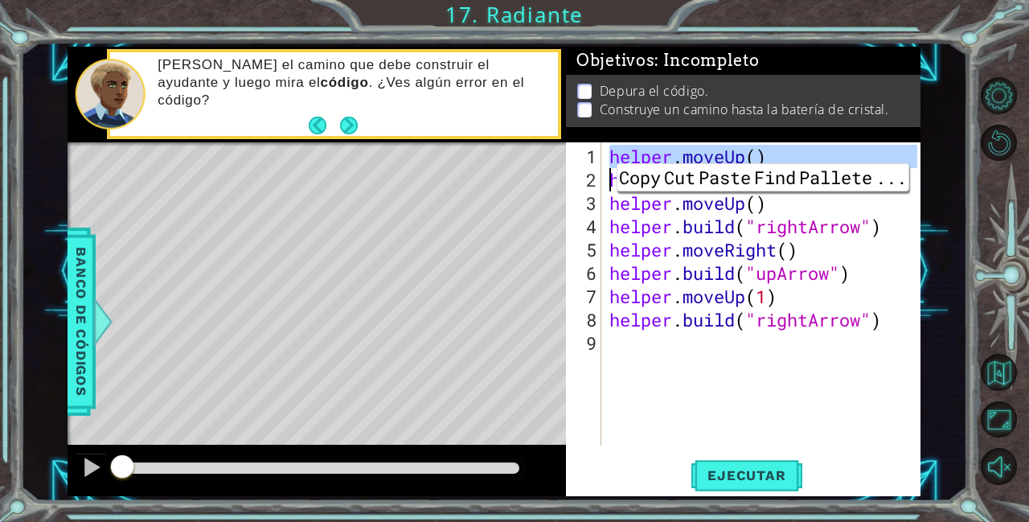
click at [828, 154] on div "helper . moveUp ( ) helper . build ( "upArrow" ) helper . moveUp ( ) helper . b…" at bounding box center [765, 320] width 318 height 350
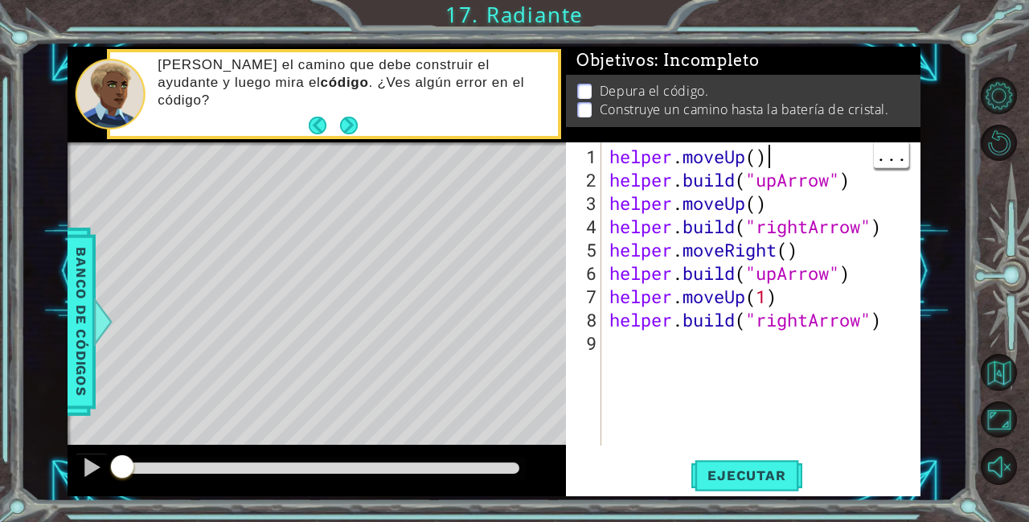
scroll to position [0, 6]
click at [608, 162] on div "helper . moveUp ( ) helper . build ( "upArrow" ) helper . moveUp ( ) helper . b…" at bounding box center [765, 320] width 318 height 350
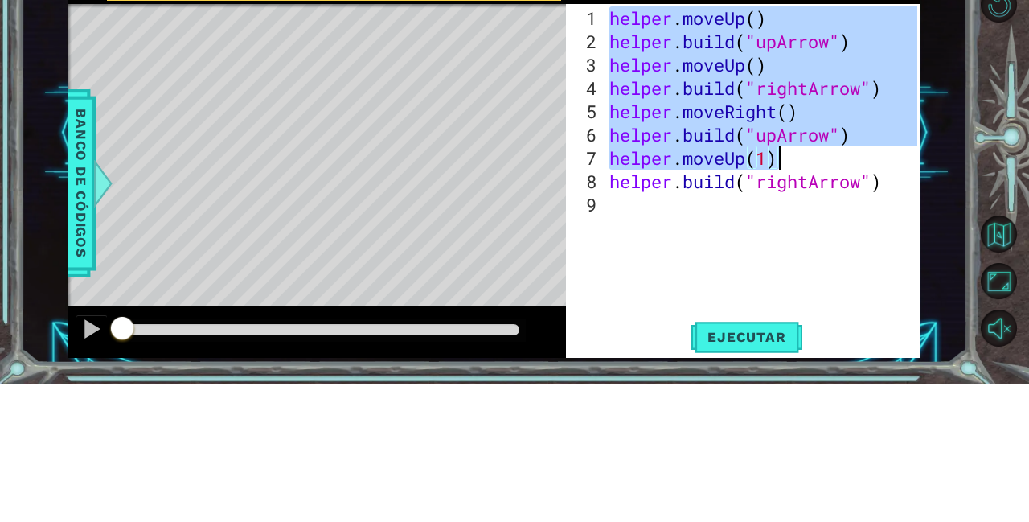
type textarea "[DOMAIN_NAME]("rightArrow")"
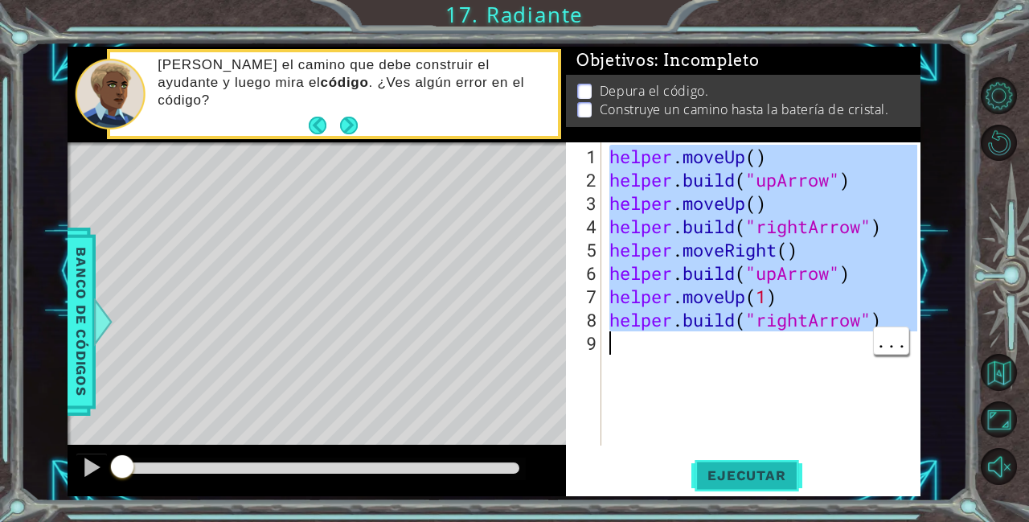
click at [735, 490] on button "Ejecutar" at bounding box center [746, 474] width 110 height 35
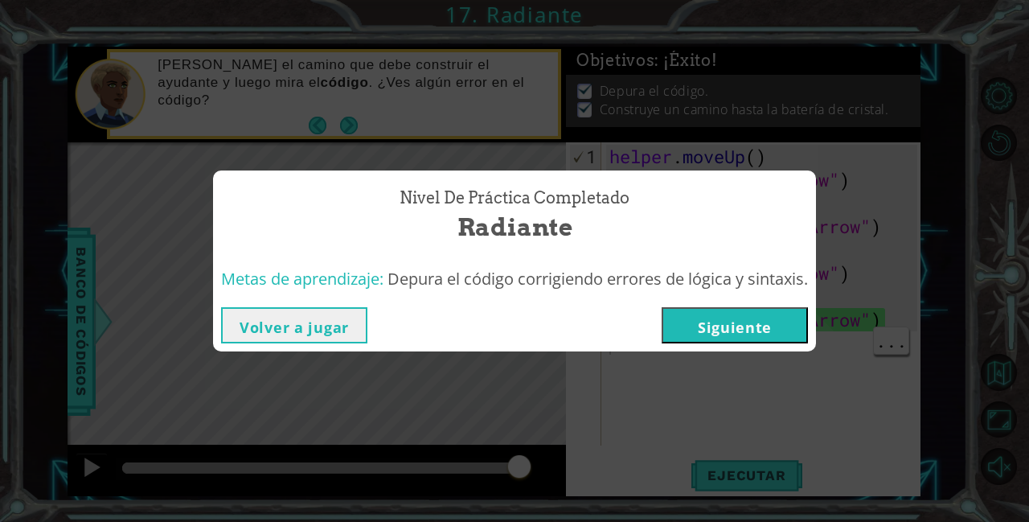
click at [760, 323] on button "Siguiente" at bounding box center [735, 325] width 146 height 36
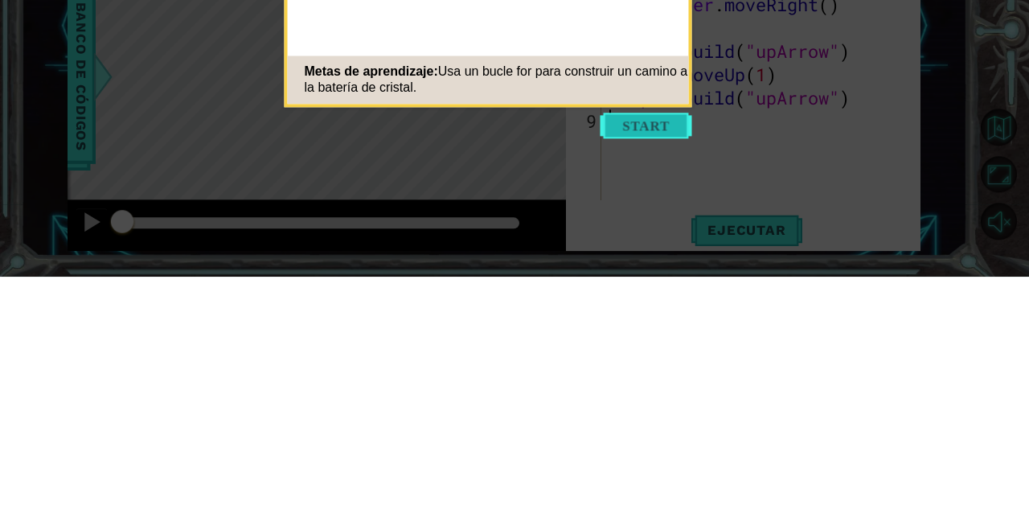
click at [662, 373] on button "Start" at bounding box center [647, 371] width 92 height 26
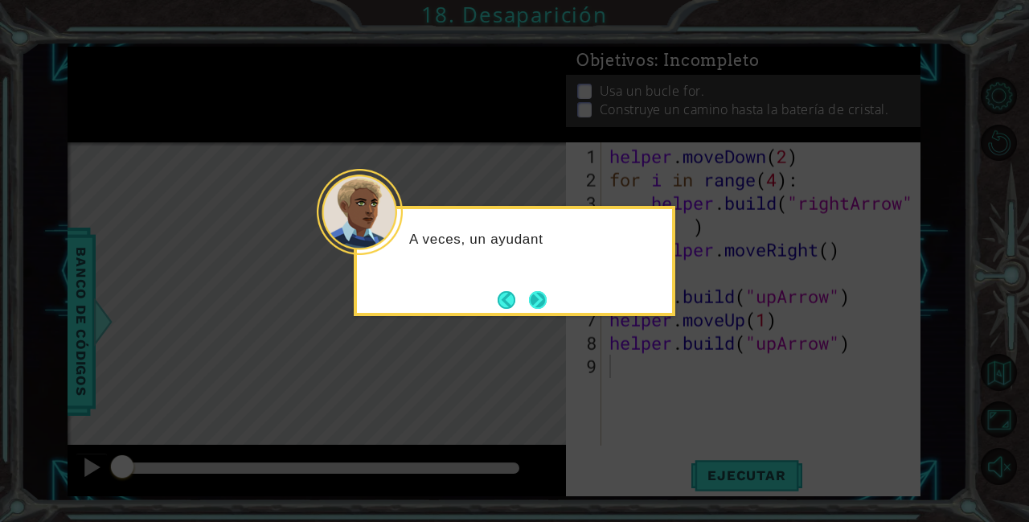
click at [543, 291] on button "Next" at bounding box center [538, 300] width 18 height 18
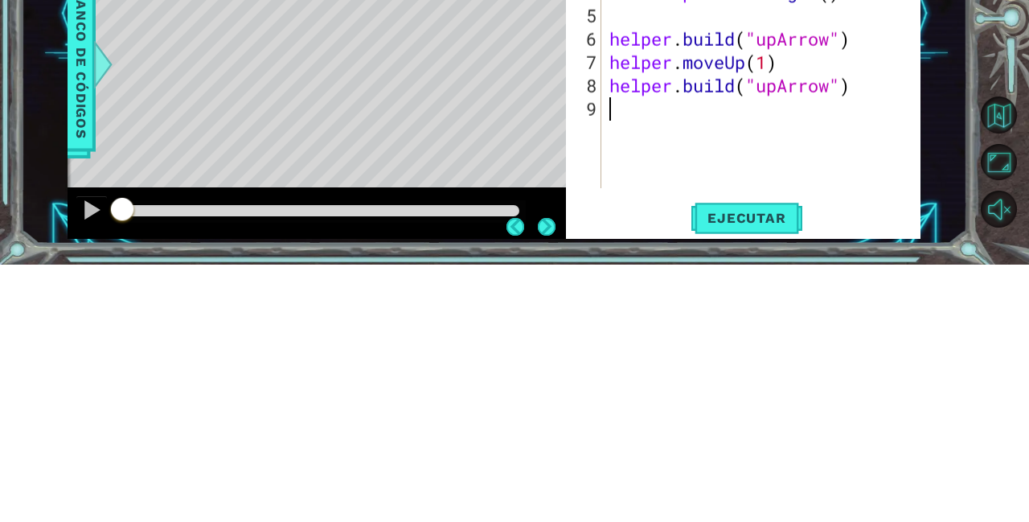
scroll to position [77, 0]
click at [751, 471] on span "Ejecutar" at bounding box center [746, 475] width 110 height 16
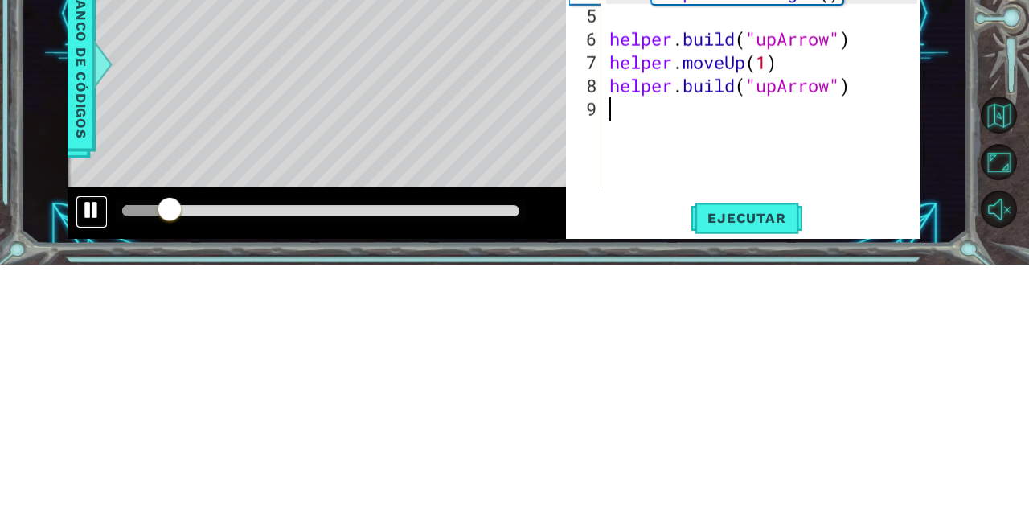
click at [81, 469] on div at bounding box center [91, 467] width 21 height 21
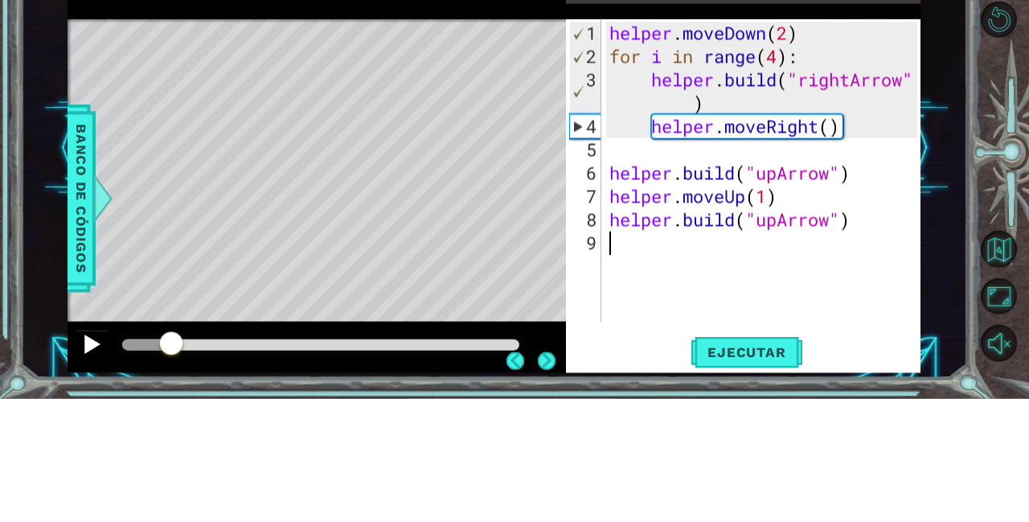
scroll to position [76, 0]
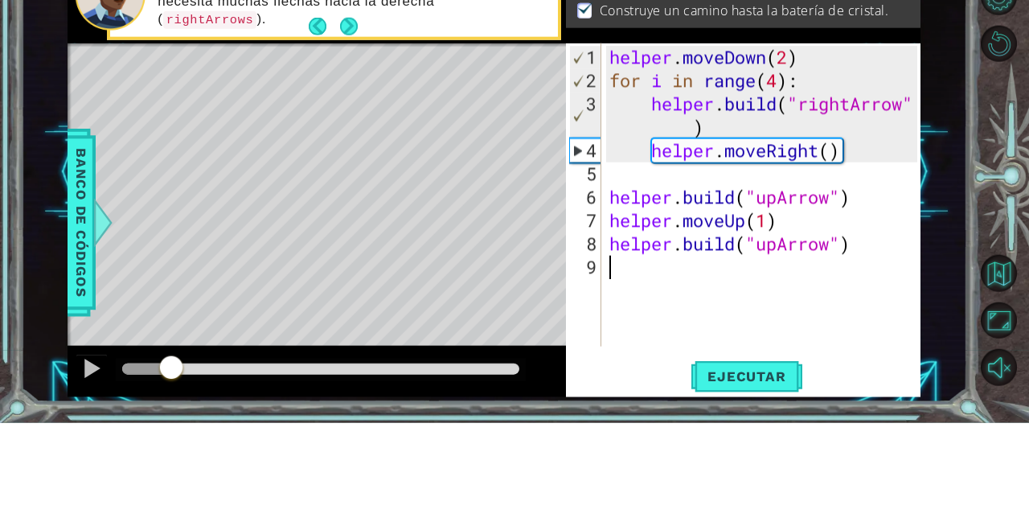
click at [624, 158] on div "helper . moveDown ( 2 ) for i in range ( 4 ) : helper . build ( "rightArrow" ) …" at bounding box center [765, 320] width 318 height 350
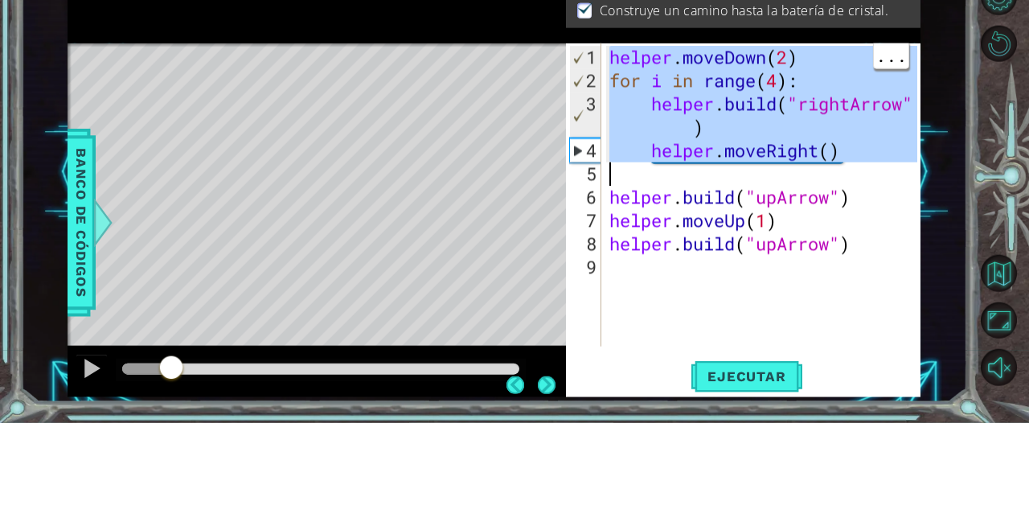
type textarea "helper.moveUp(1) [DOMAIN_NAME]("upArrow")"
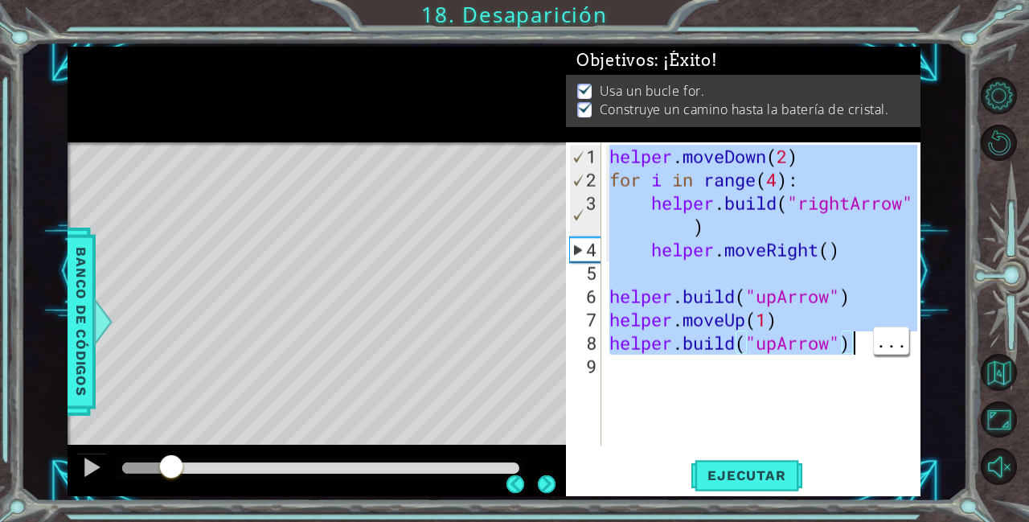
scroll to position [61, 0]
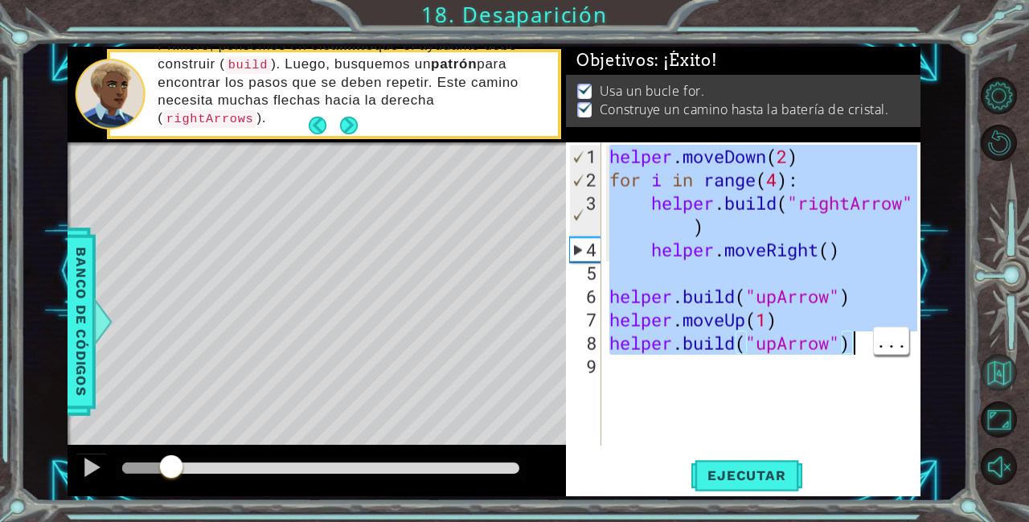
click at [998, 390] on button "Volver al mapa" at bounding box center [999, 372] width 36 height 36
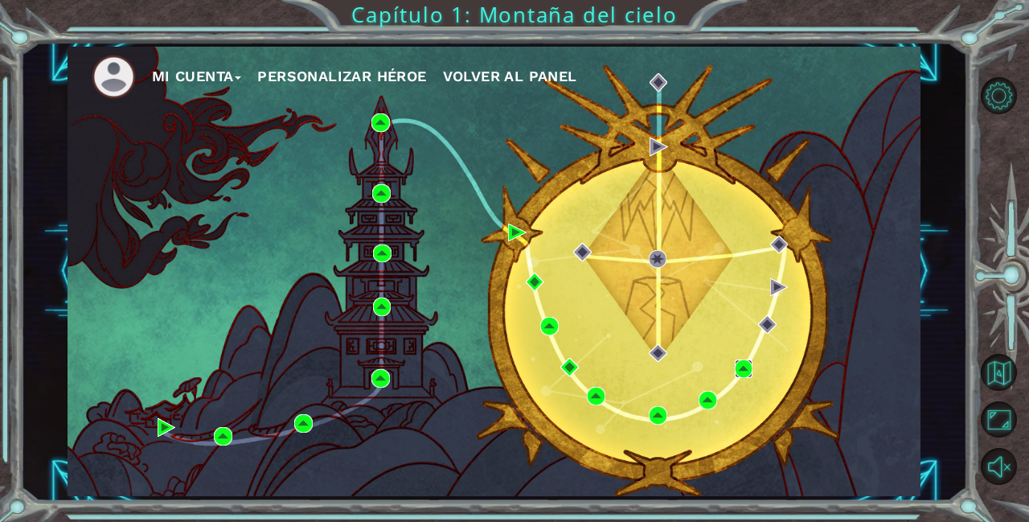
click at [739, 365] on img at bounding box center [744, 368] width 18 height 18
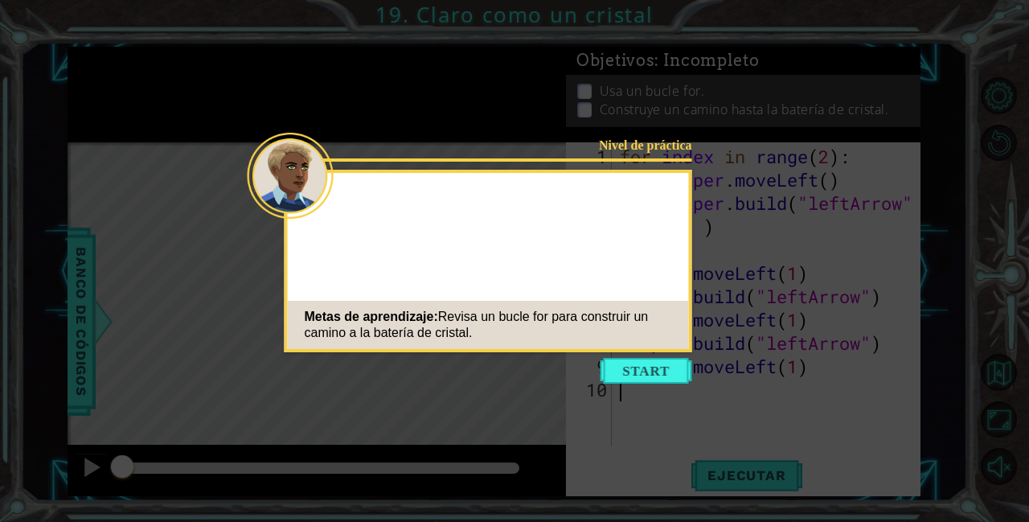
click at [859, 150] on icon at bounding box center [514, 261] width 1029 height 522
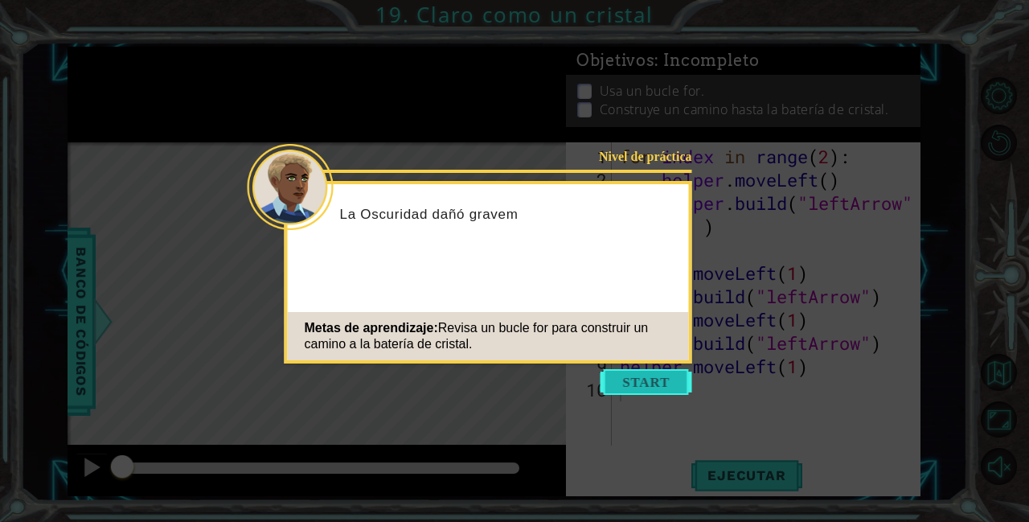
click at [633, 376] on button "Start" at bounding box center [647, 382] width 92 height 26
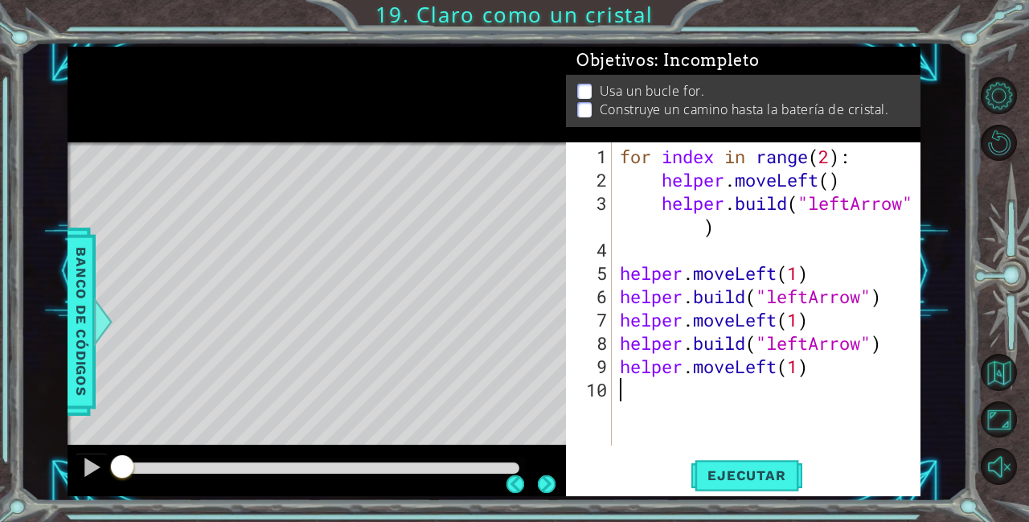
click at [617, 158] on div "for index in range ( 2 ) : helper . moveLeft ( ) helper . build ( "leftArrow" )…" at bounding box center [767, 293] width 300 height 303
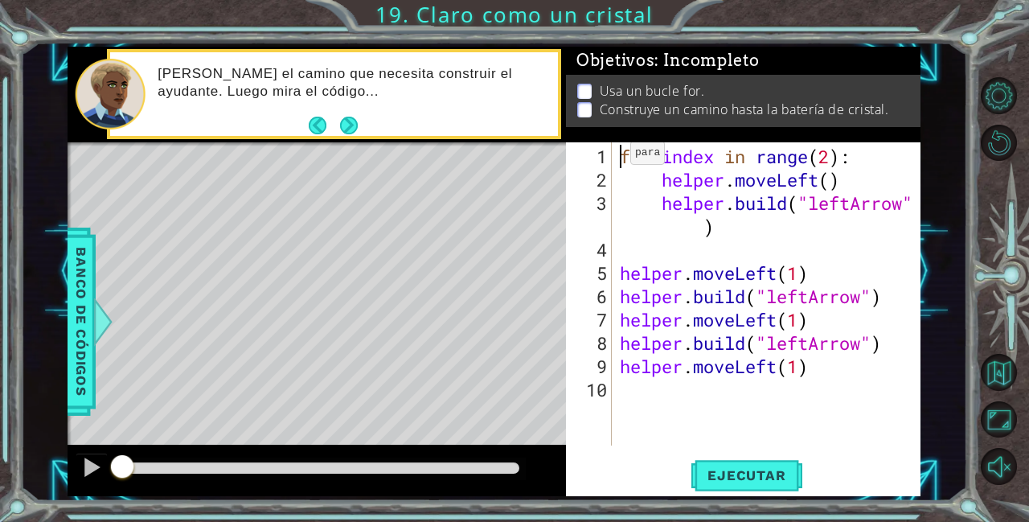
scroll to position [0, 0]
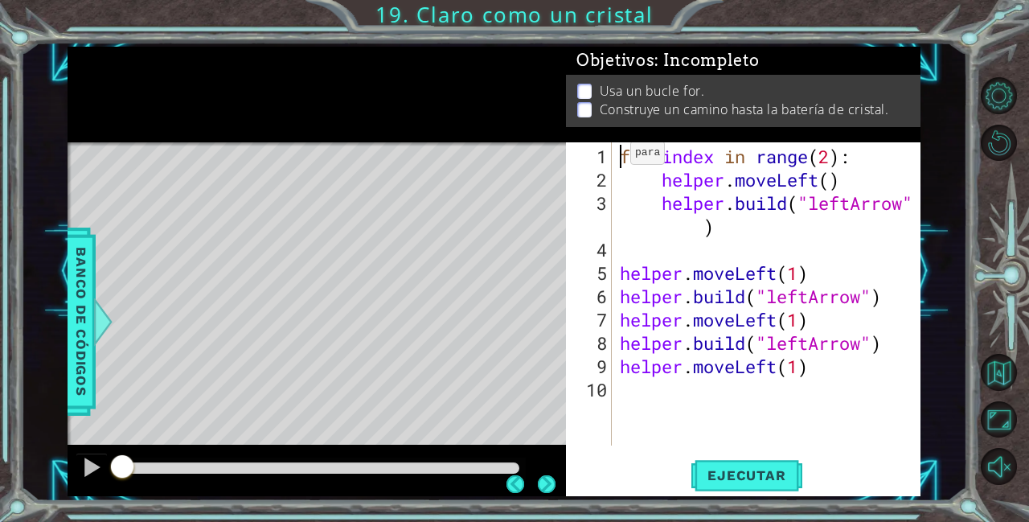
click at [627, 153] on div "for index in range ( 2 ) : helper . moveLeft ( ) helper . build ( "leftArrow" )…" at bounding box center [771, 320] width 308 height 350
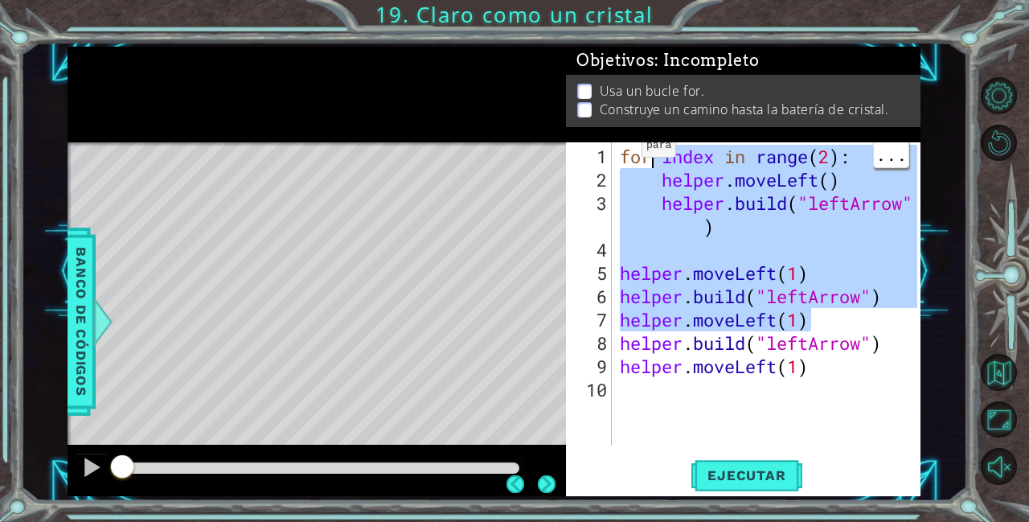
click at [620, 154] on div "for index in range ( 2 ) : helper . moveLeft ( ) helper . build ( "leftArrow" )…" at bounding box center [771, 320] width 308 height 350
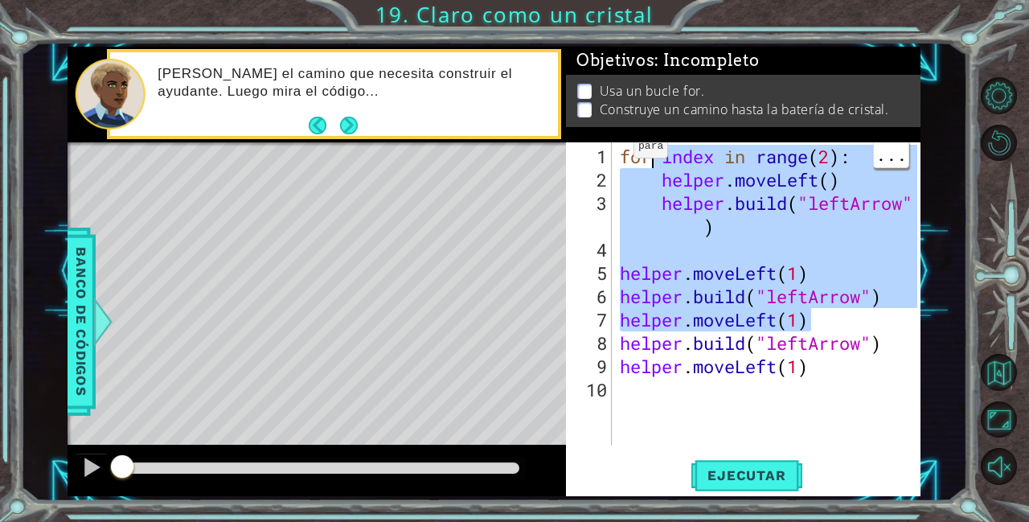
click at [620, 161] on div "for index in range ( 2 ) : helper . moveLeft ( ) helper . build ( "leftArrow" )…" at bounding box center [771, 320] width 308 height 350
click at [619, 162] on div "for index in range ( 2 ) : helper . moveLeft ( ) helper . build ( "leftArrow" )…" at bounding box center [771, 320] width 308 height 350
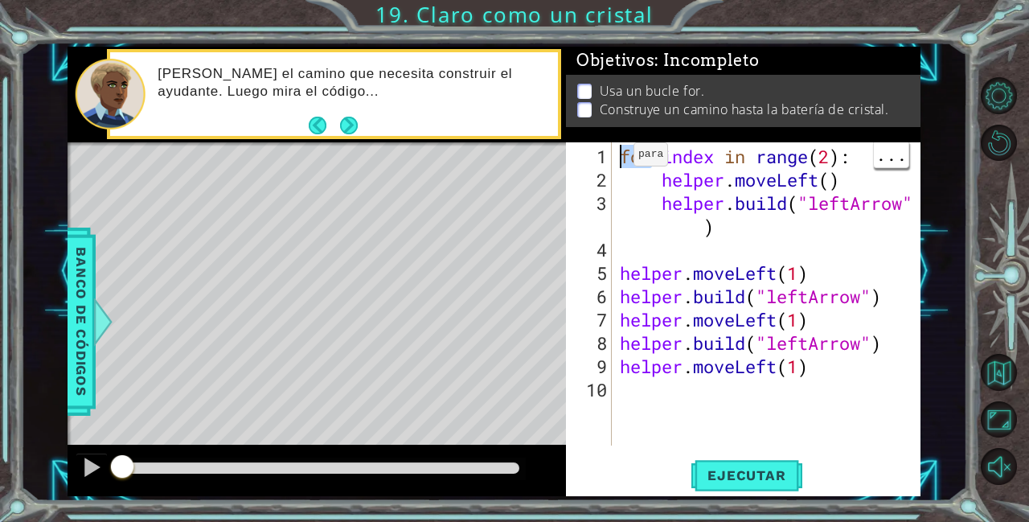
scroll to position [0, 2]
type textarea "for index in range(2): helper.moveLeft()"
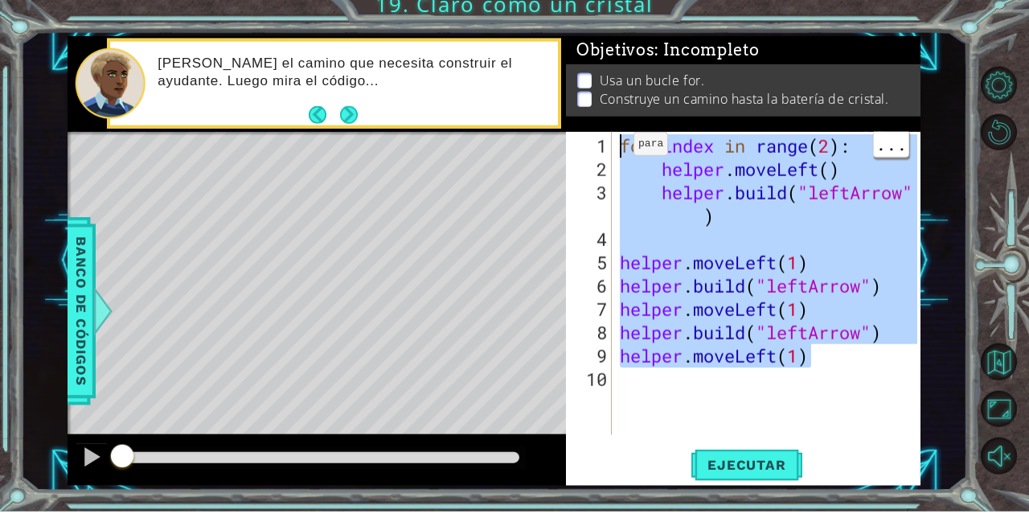
scroll to position [11, 0]
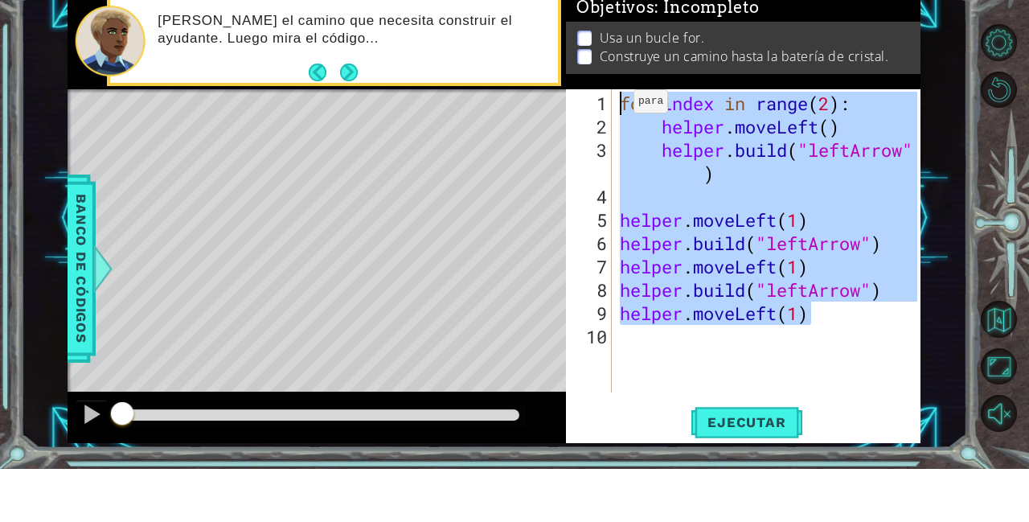
click at [769, 243] on div "for index in range ( 2 ) : helper . moveLeft ( ) helper . build ( "leftArrow" )…" at bounding box center [771, 320] width 308 height 350
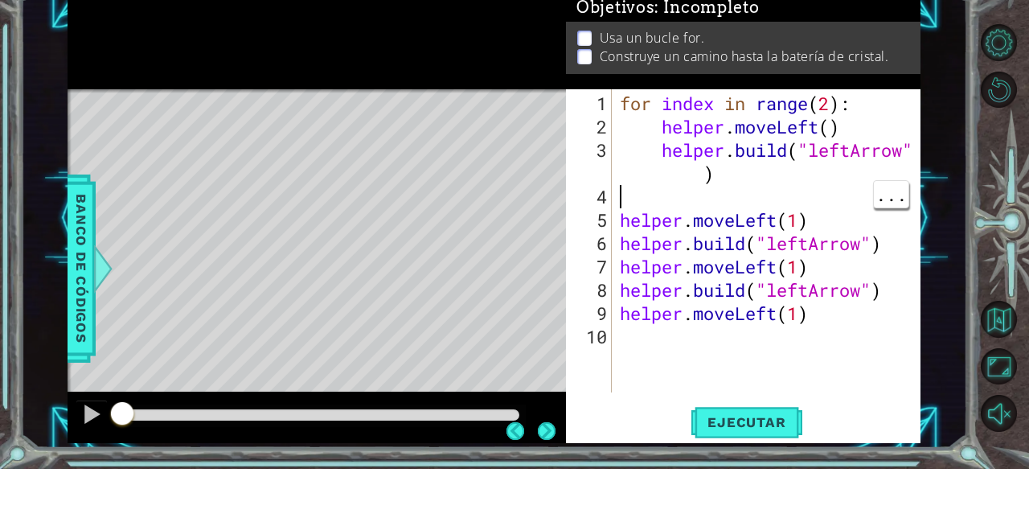
scroll to position [0, 0]
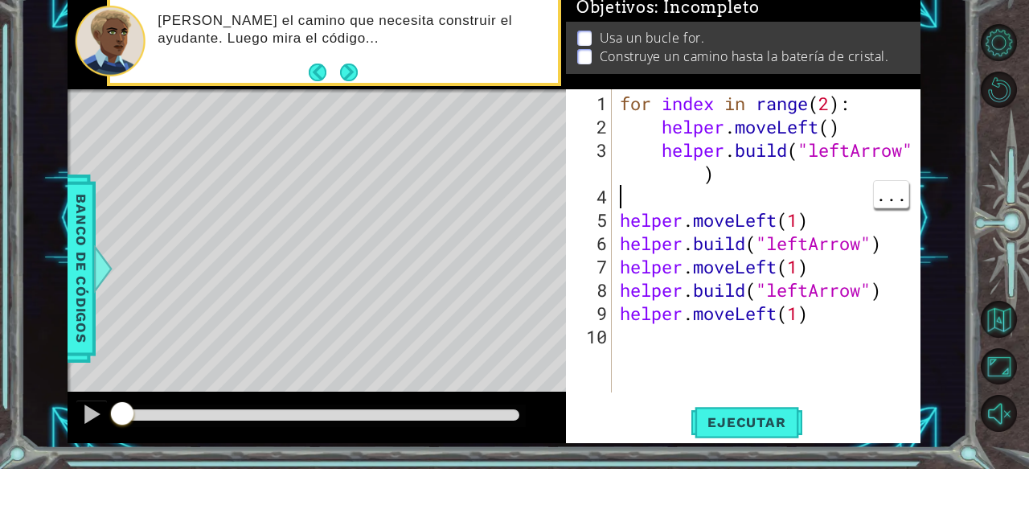
click at [619, 151] on div "for index in range ( 2 ) : helper . moveLeft ( ) helper . build ( "leftArrow" )…" at bounding box center [771, 320] width 308 height 350
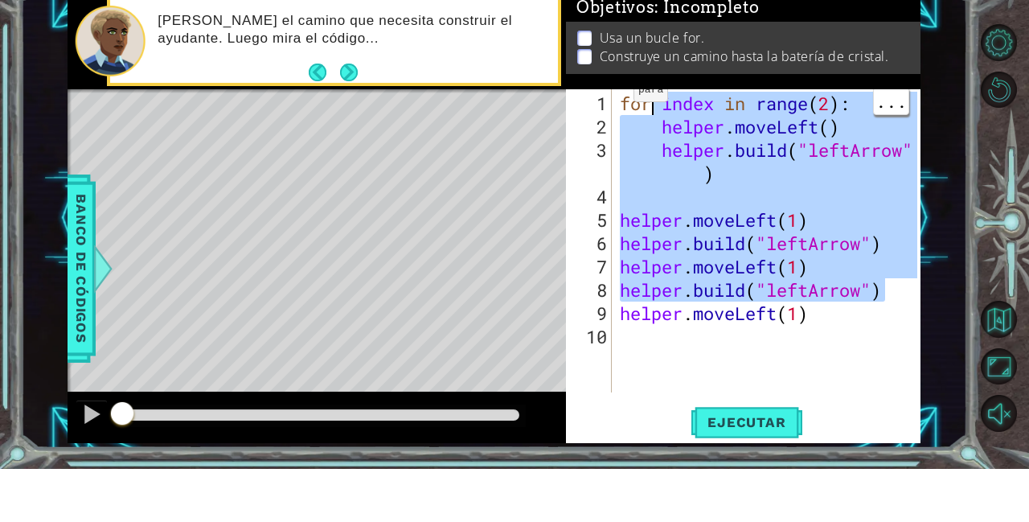
click at [617, 169] on div "for index in range ( 2 ) : helper . moveLeft ( ) helper . build ( "leftArrow" )…" at bounding box center [771, 320] width 308 height 350
click at [625, 161] on div "for index in range ( 2 ) : helper . moveLeft ( ) helper . build ( "leftArrow" )…" at bounding box center [771, 320] width 308 height 350
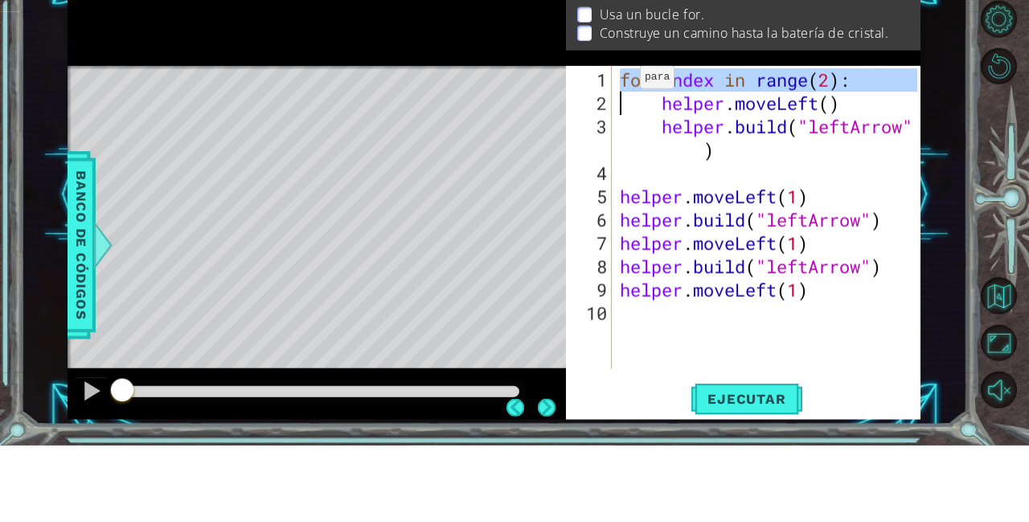
click at [621, 166] on div "for index in range ( 2 ) : helper . moveLeft ( ) helper . build ( "leftArrow" )…" at bounding box center [771, 320] width 308 height 350
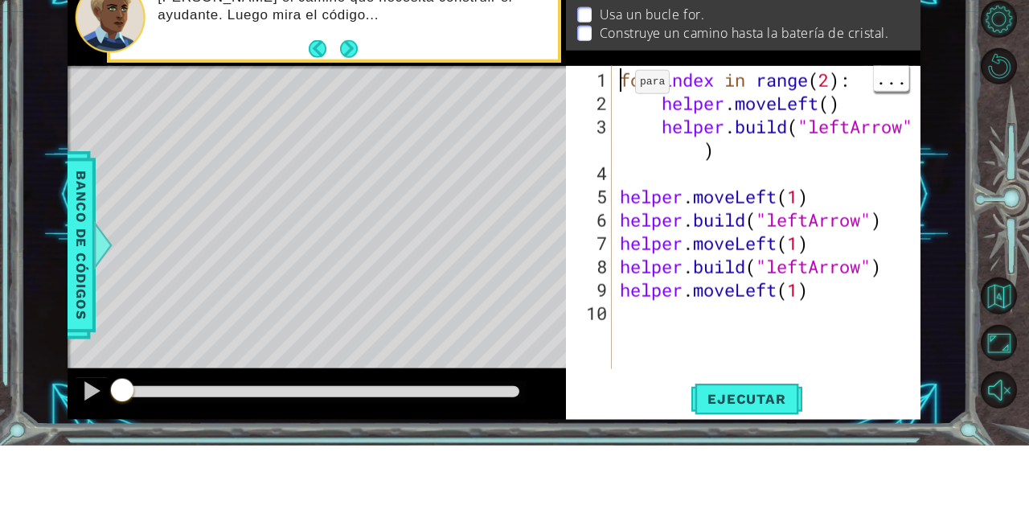
click at [617, 159] on div "for index in range ( 2 ) : helper . moveLeft ( ) helper . build ( "leftArrow" )…" at bounding box center [771, 320] width 308 height 350
type textarea "for index in range(2): helper.moveLeft()"
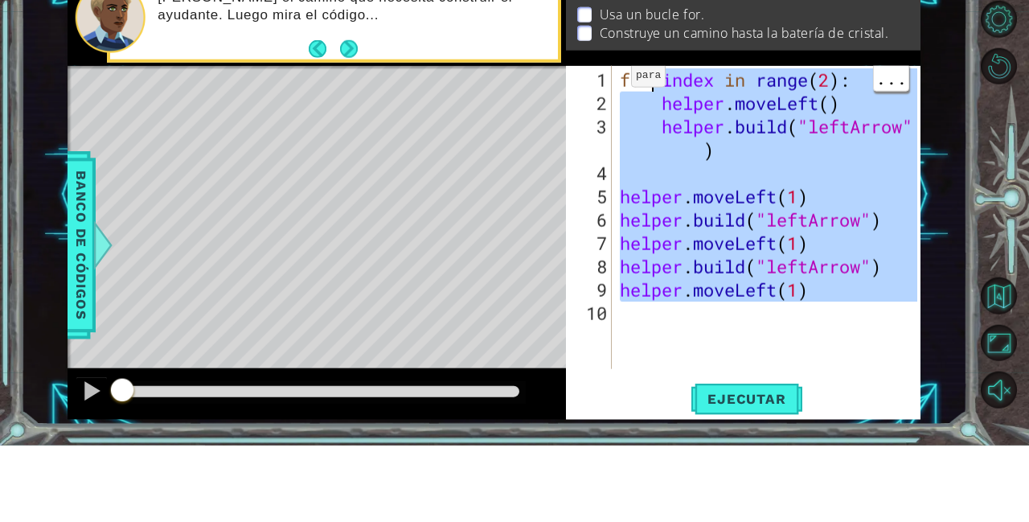
click at [818, 251] on div "for index in range ( 2 ) : helper . moveLeft ( ) helper . build ( "leftArrow" )…" at bounding box center [771, 320] width 308 height 350
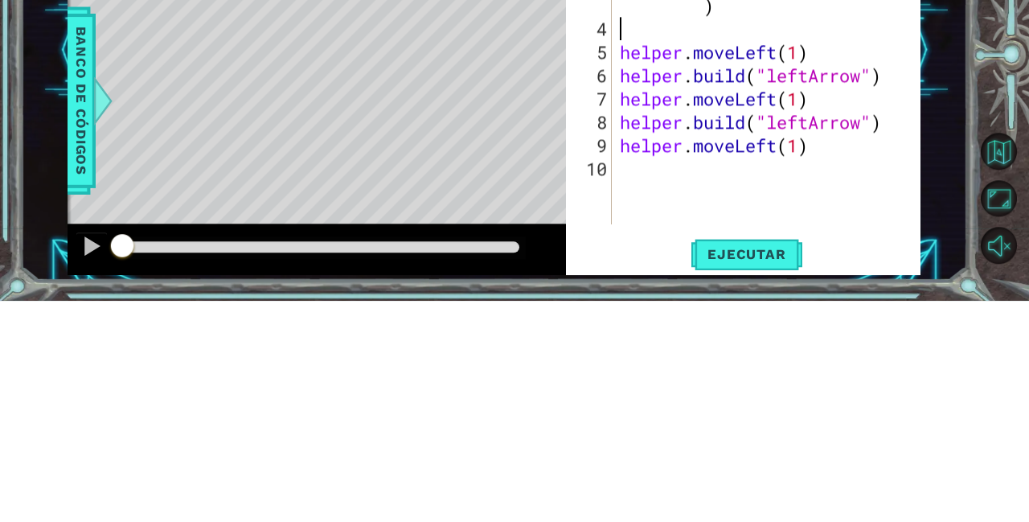
click at [814, 375] on div "for index in range ( 2 ) : helper . moveLeft ( ) helper . build ( "leftArrow" )…" at bounding box center [771, 320] width 308 height 350
click at [814, 367] on div "for index in range ( 2 ) : helper . moveLeft ( ) helper . build ( "leftArrow" )…" at bounding box center [771, 320] width 308 height 350
type textarea "[DOMAIN_NAME]("leftArrow") helper.moveLeft(1)"
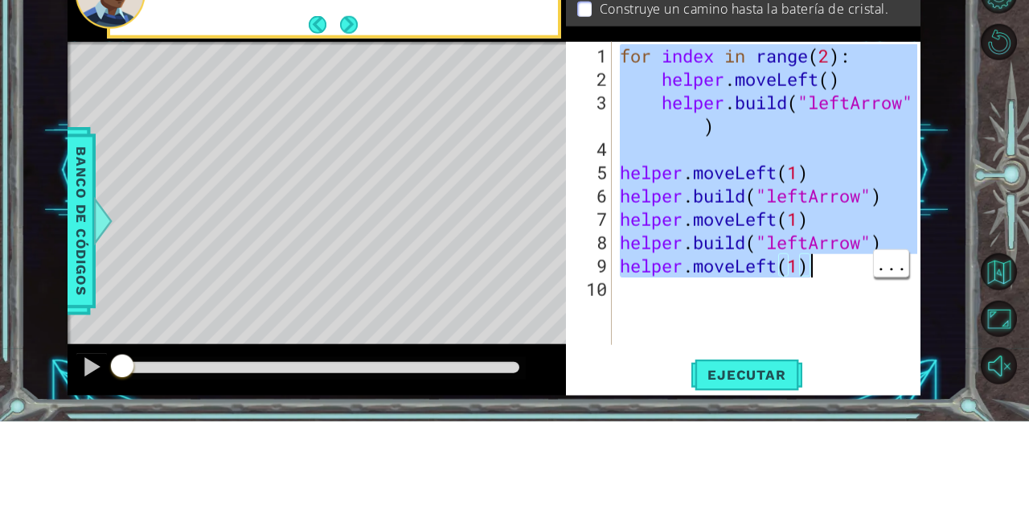
scroll to position [1, 8]
